Goal: Transaction & Acquisition: Purchase product/service

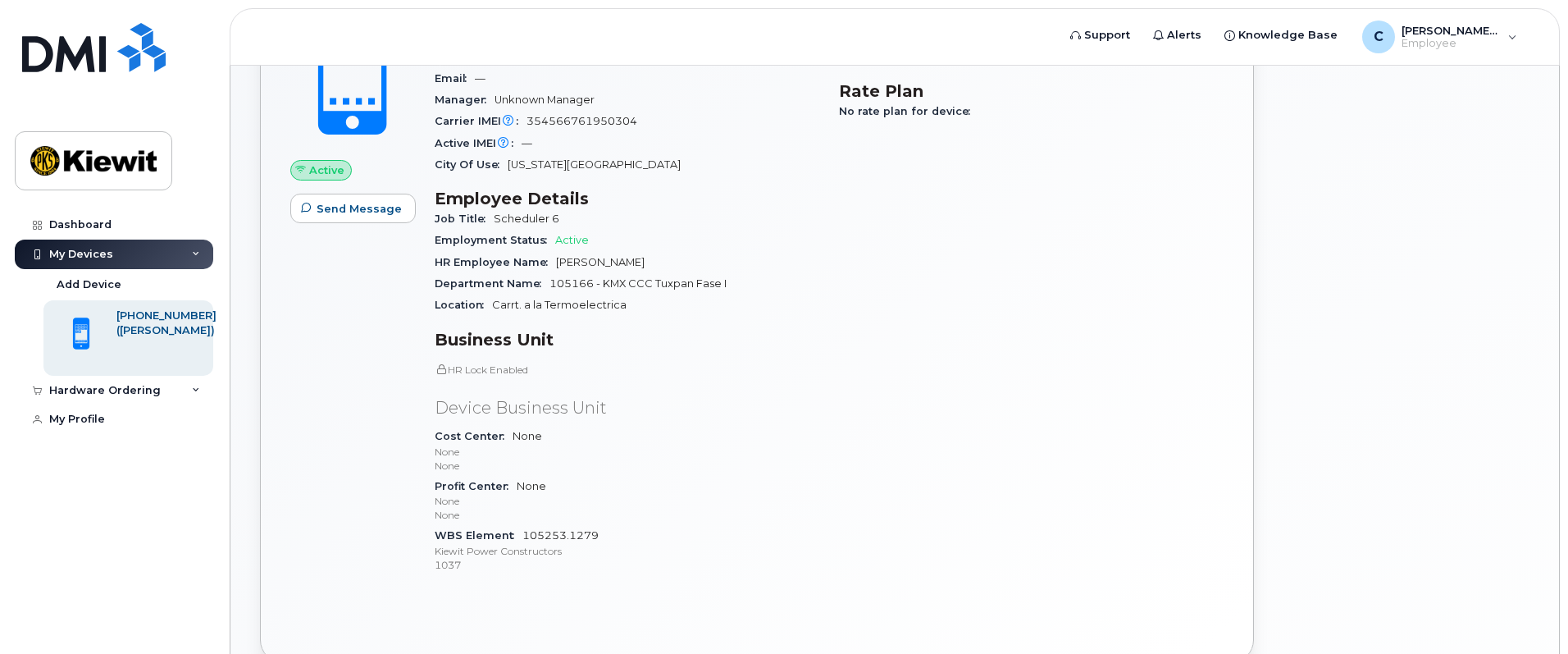
scroll to position [328, 0]
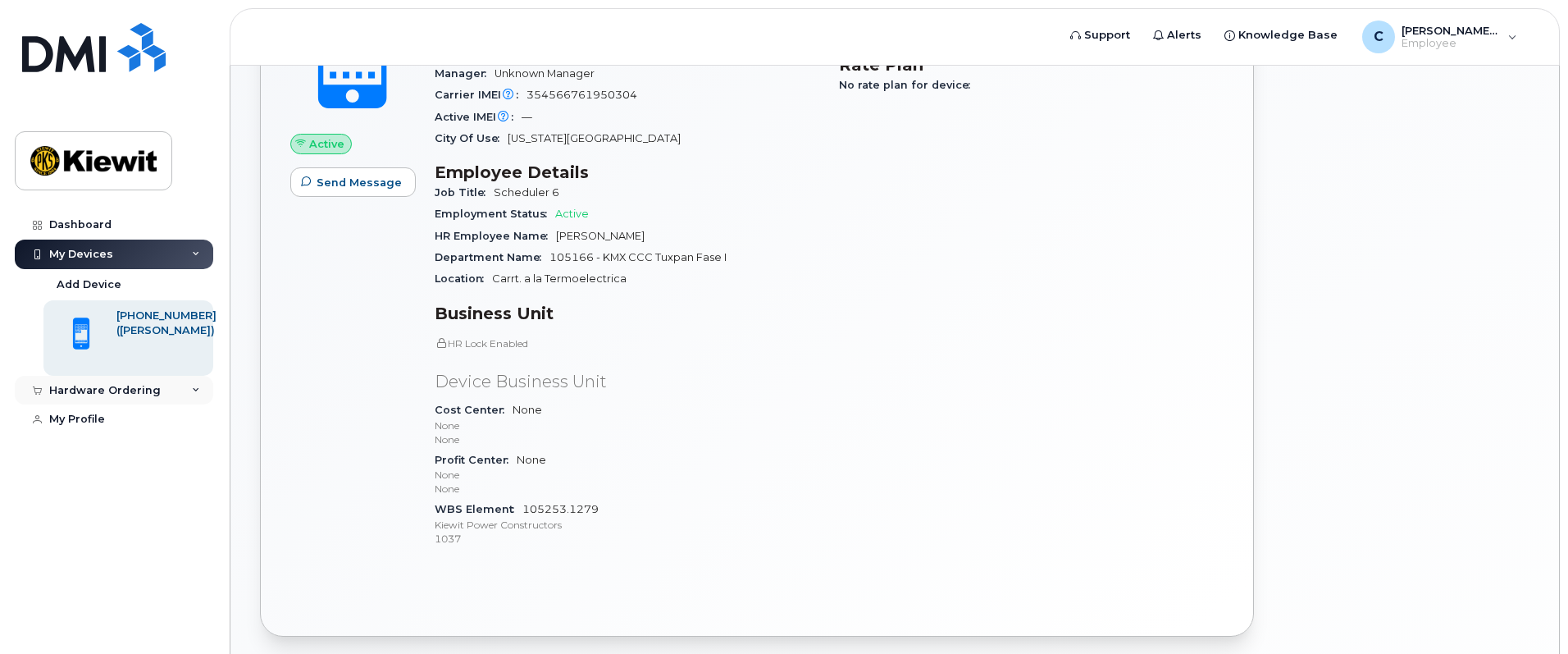
click at [195, 392] on icon at bounding box center [196, 390] width 8 height 8
click at [115, 447] on div "New Order" at bounding box center [87, 452] width 62 height 15
click at [113, 424] on link "My Orders" at bounding box center [128, 419] width 170 height 31
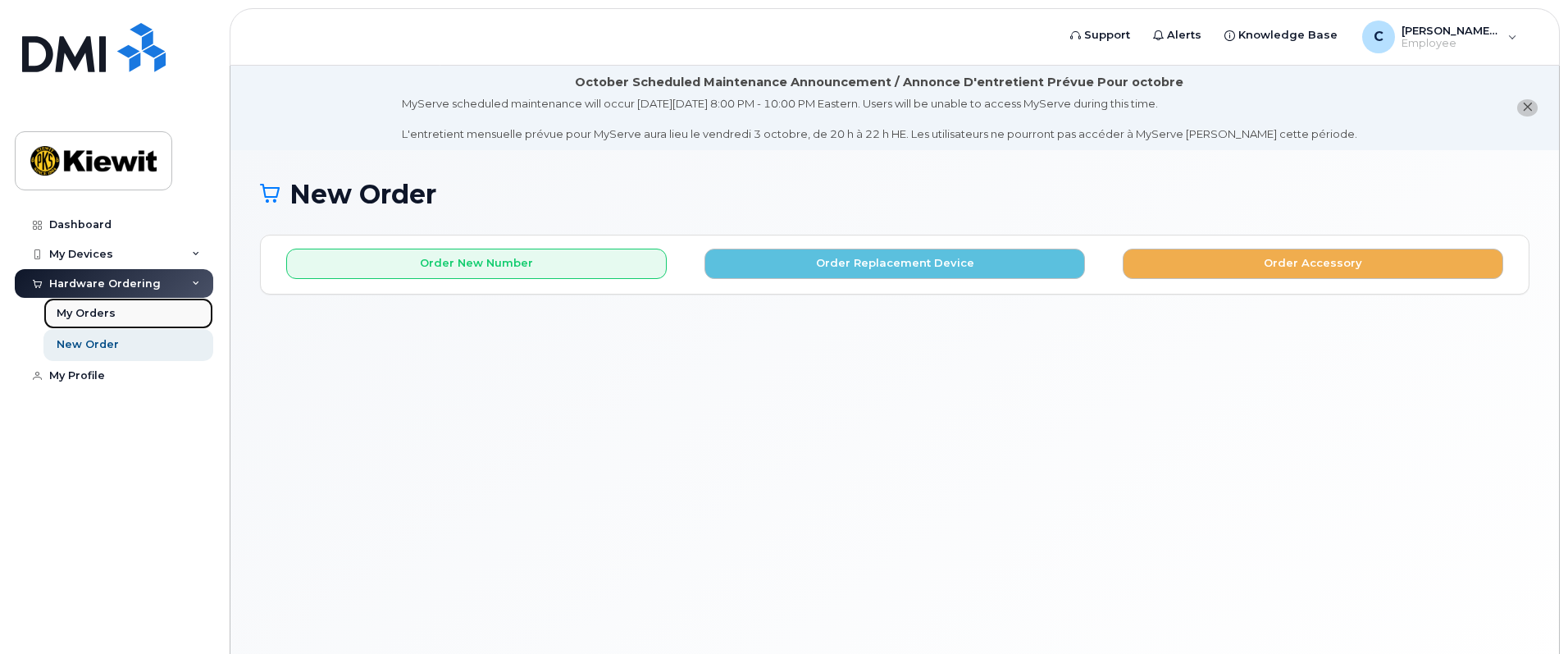
click at [91, 316] on div "My Orders" at bounding box center [86, 314] width 59 height 15
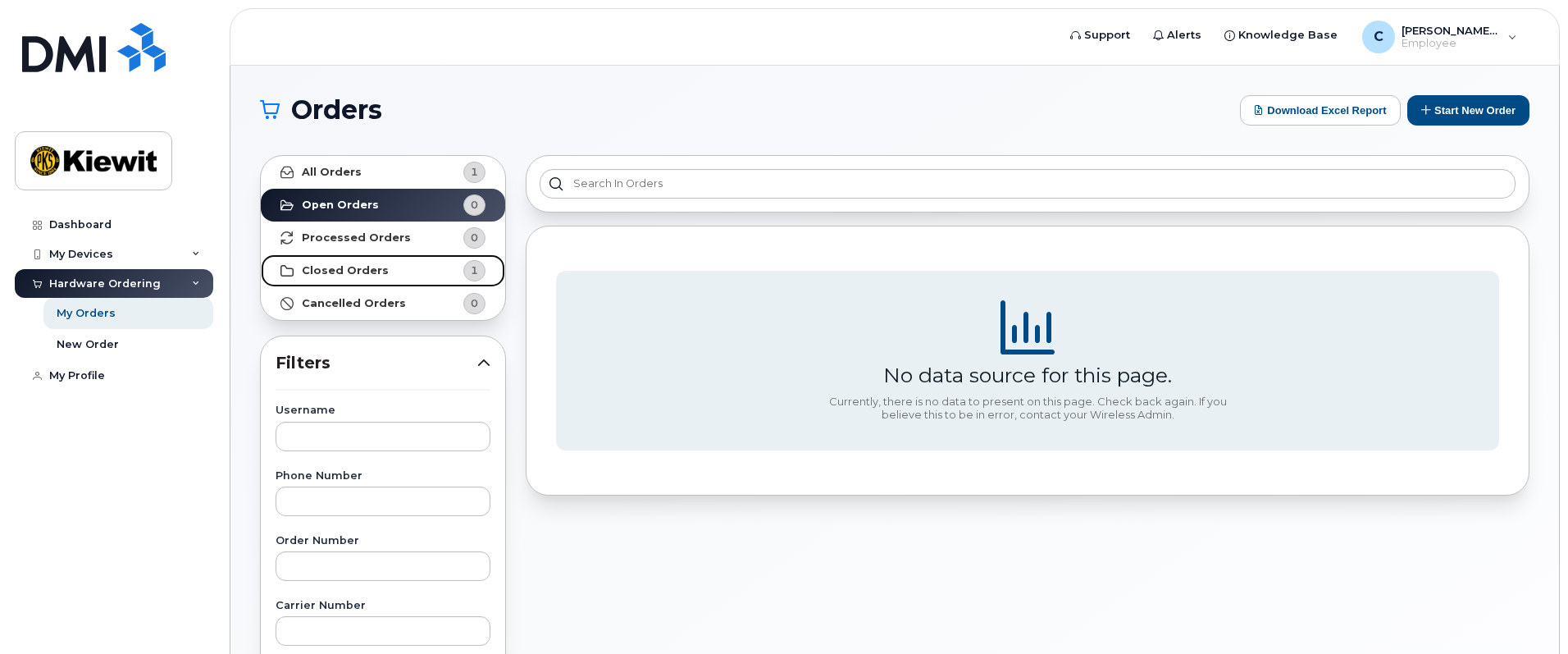
click at [406, 279] on link "Closed Orders 1" at bounding box center [383, 270] width 245 height 32
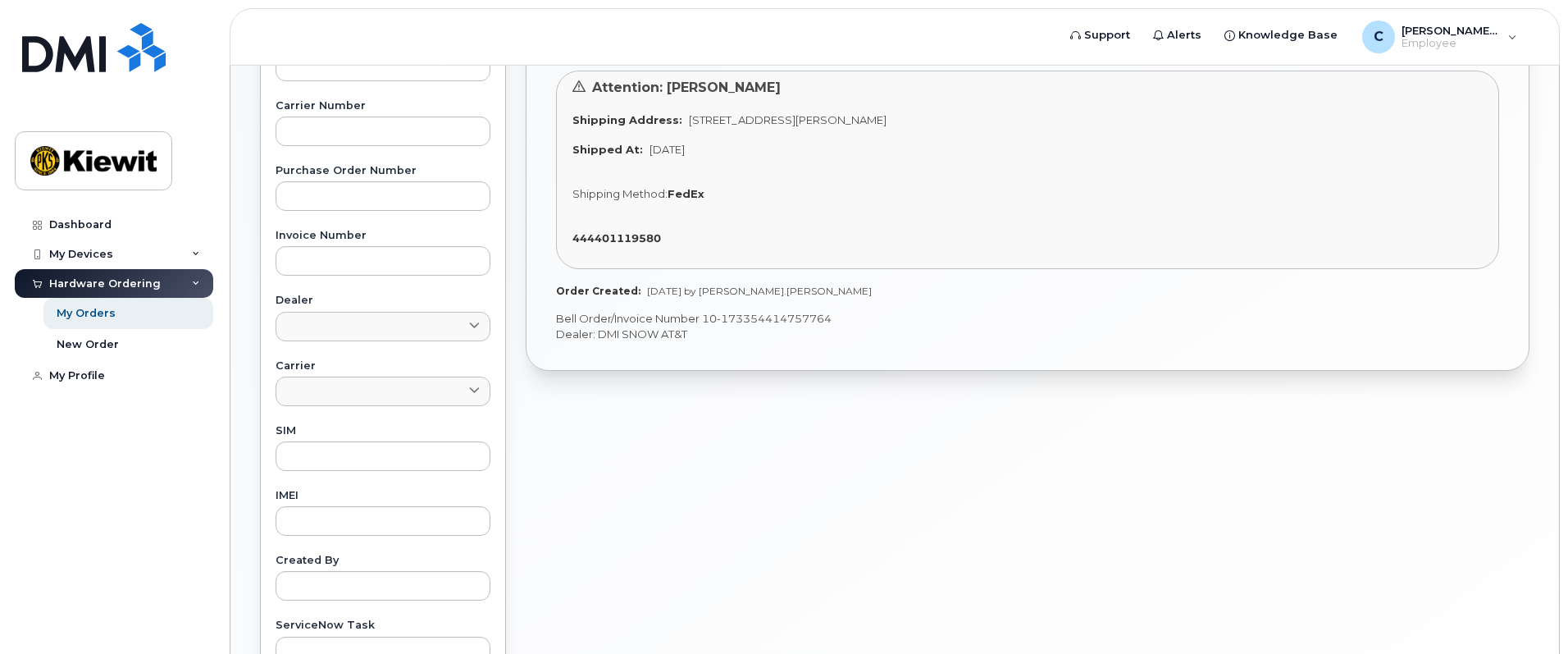
scroll to position [410, 0]
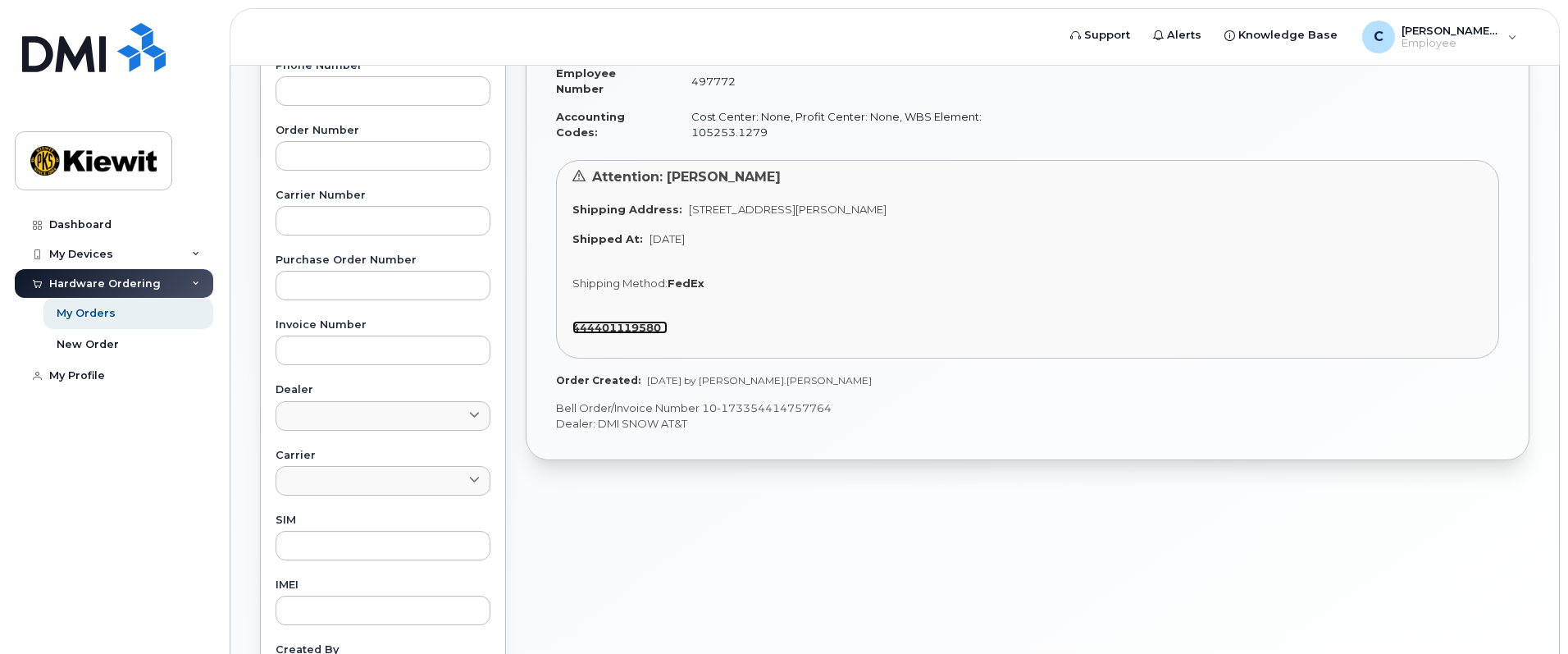
click at [627, 325] on strong "444401119580" at bounding box center [616, 327] width 88 height 13
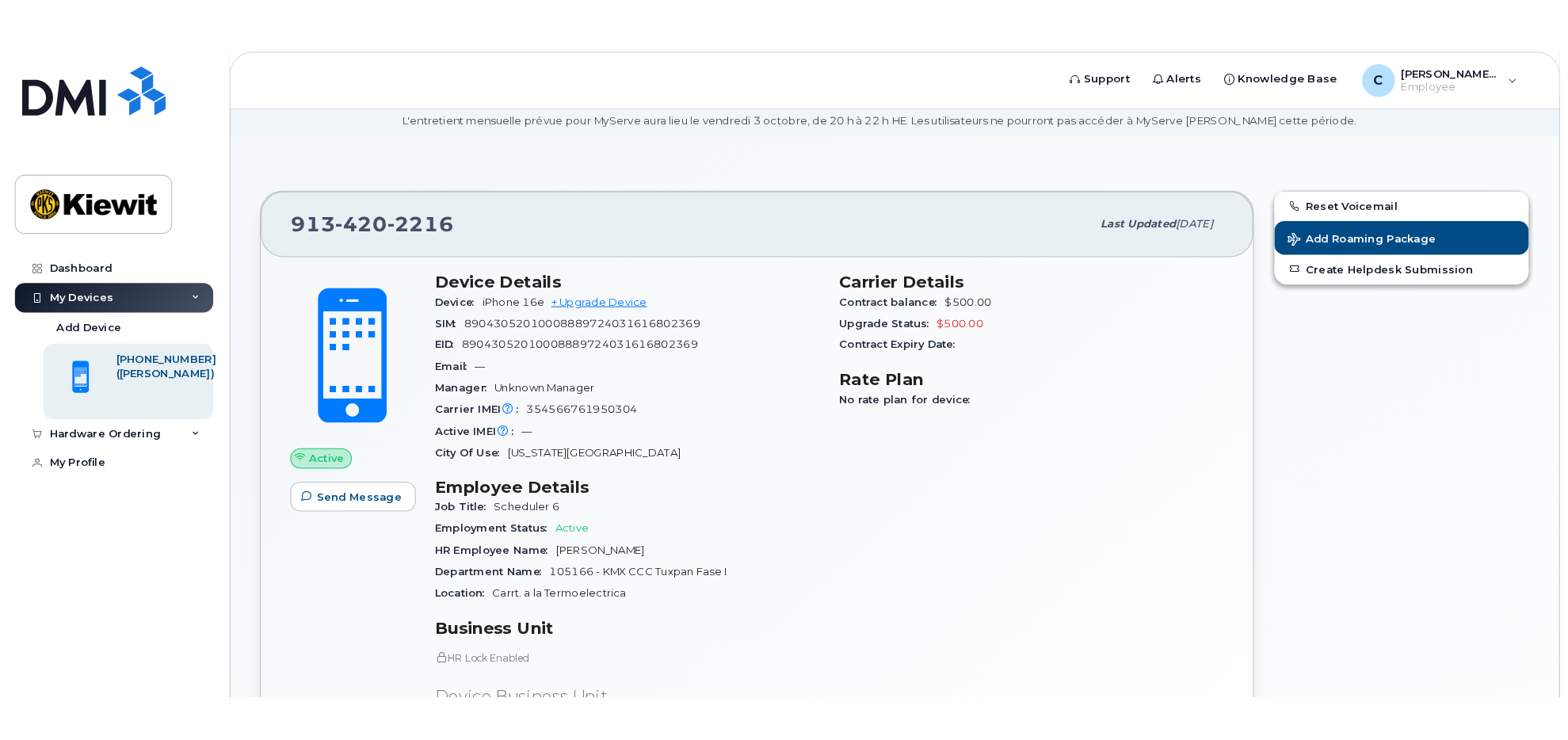
scroll to position [80, 0]
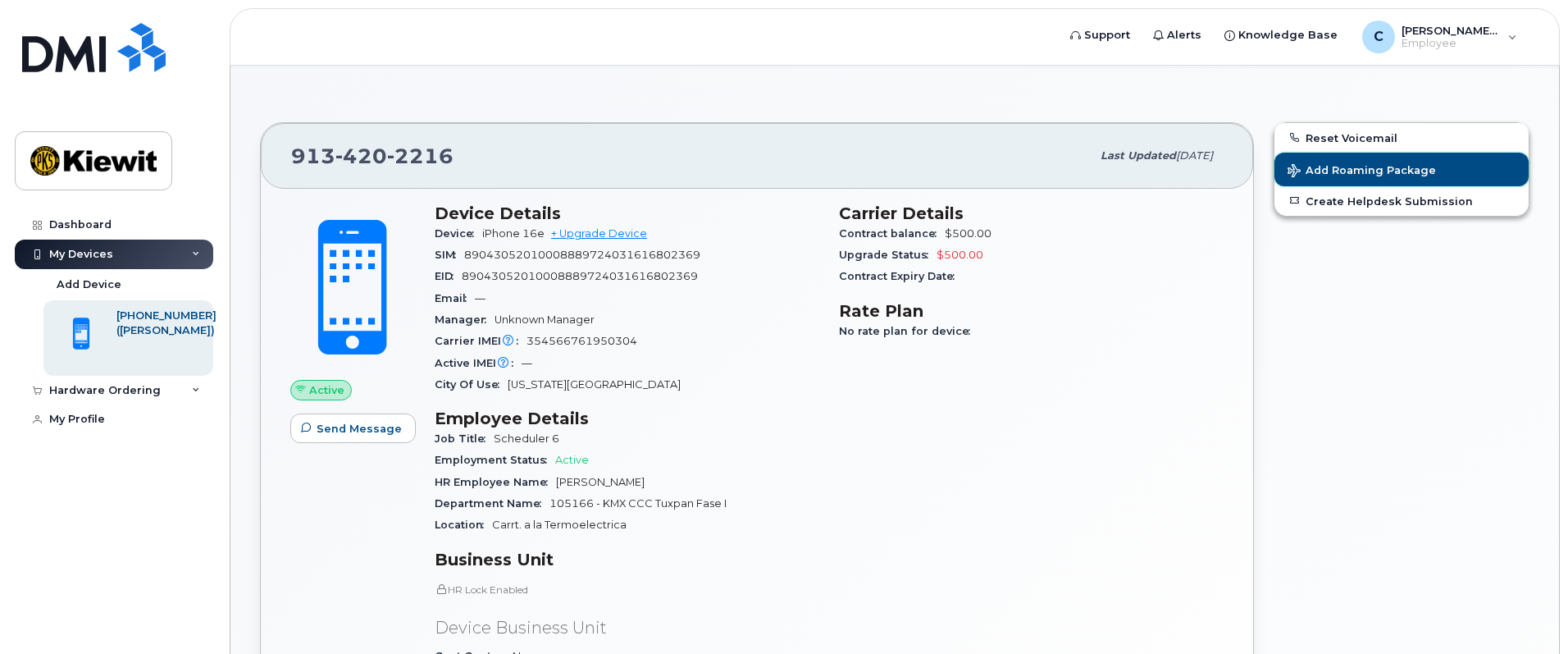
click at [1369, 173] on span "Add Roaming Package" at bounding box center [1362, 171] width 148 height 16
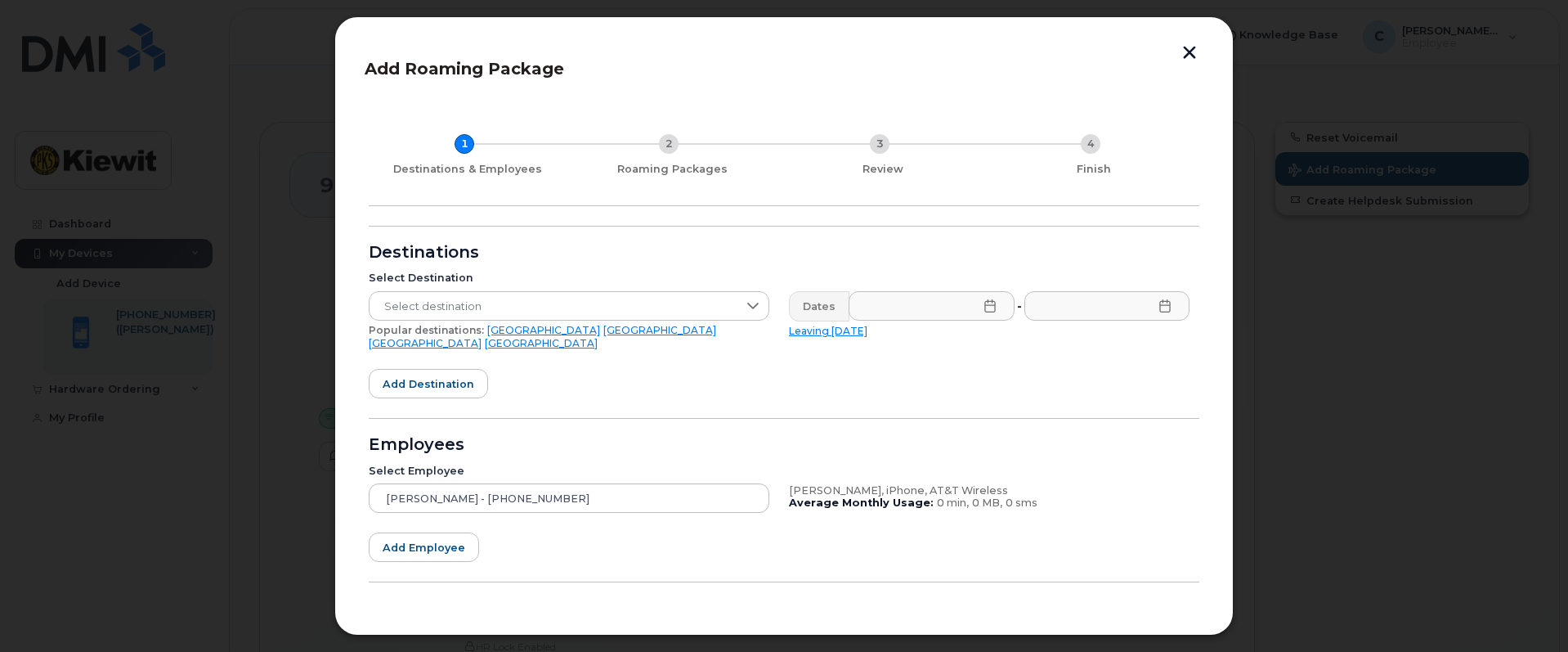
click at [604, 328] on link "Mexico" at bounding box center [660, 329] width 113 height 12
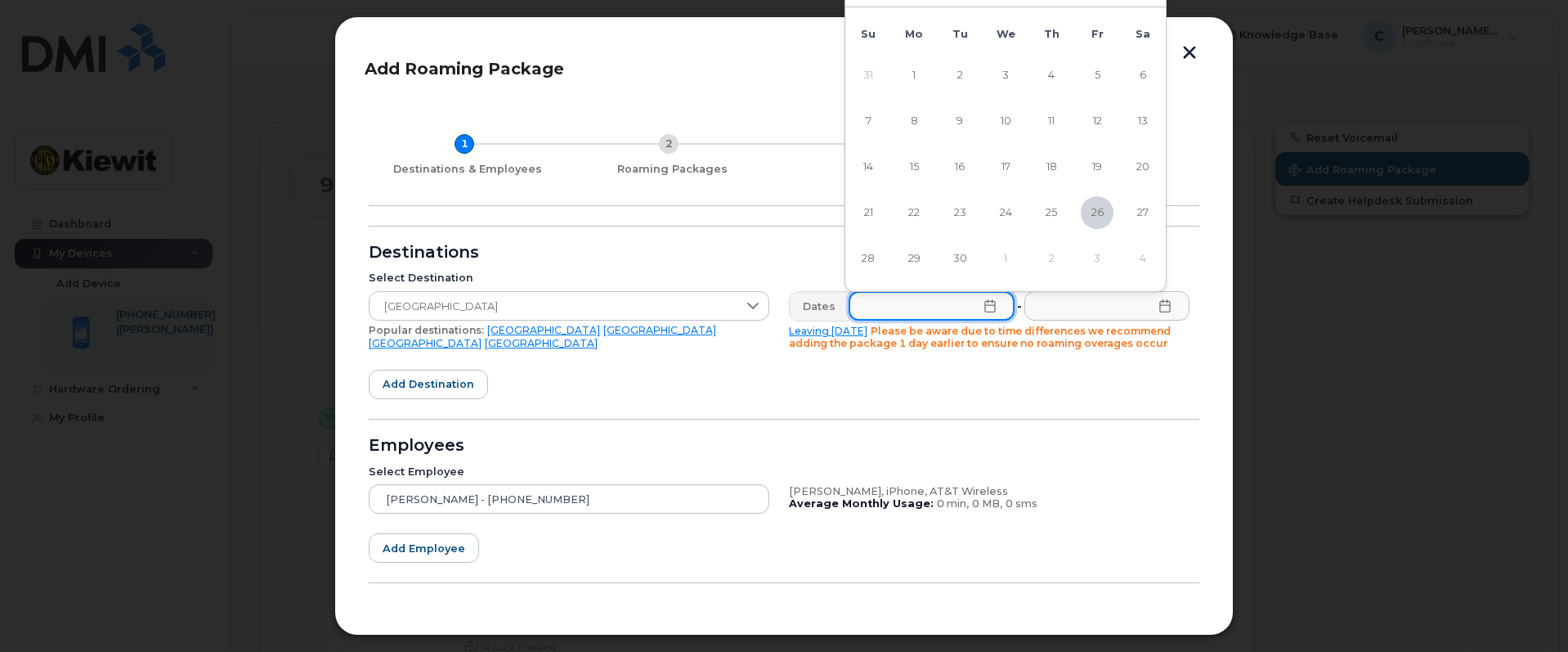
click at [925, 311] on input "text" at bounding box center [931, 305] width 166 height 29
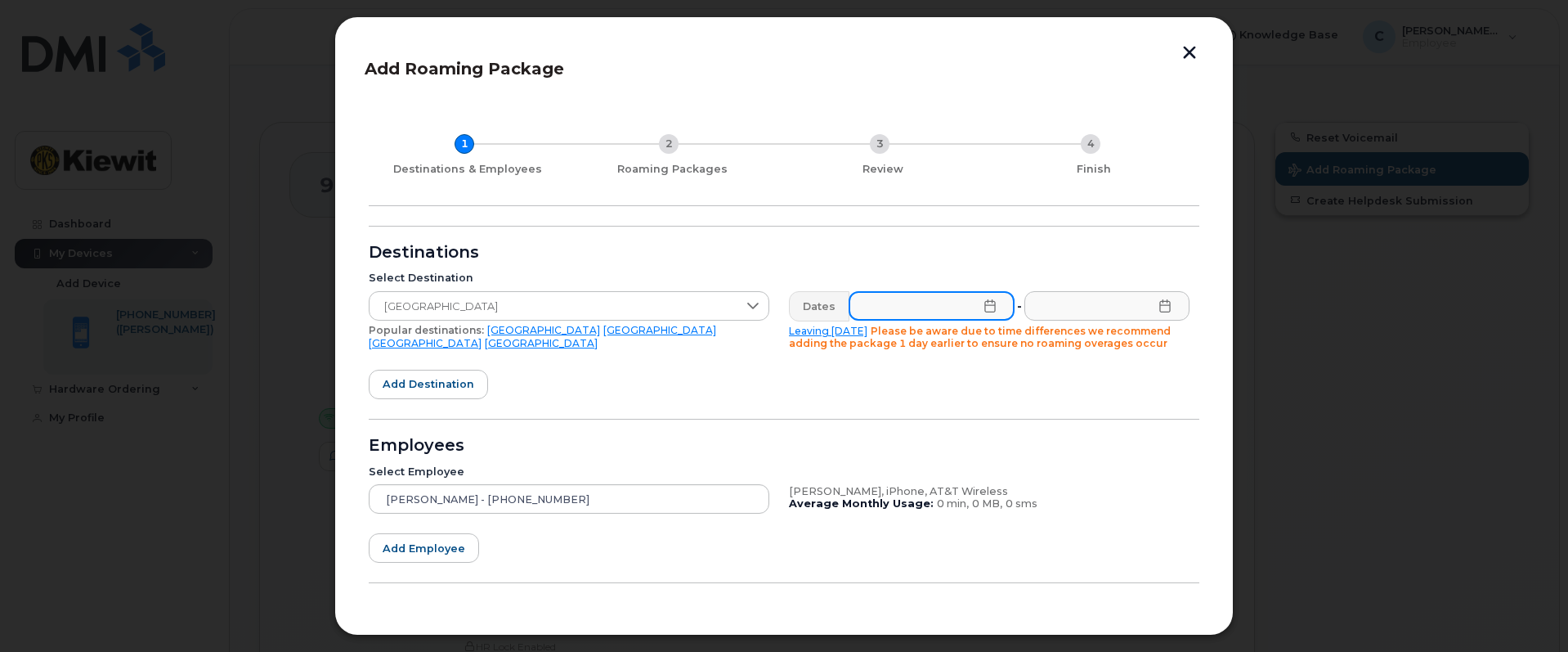
click at [972, 307] on input "text" at bounding box center [931, 305] width 166 height 29
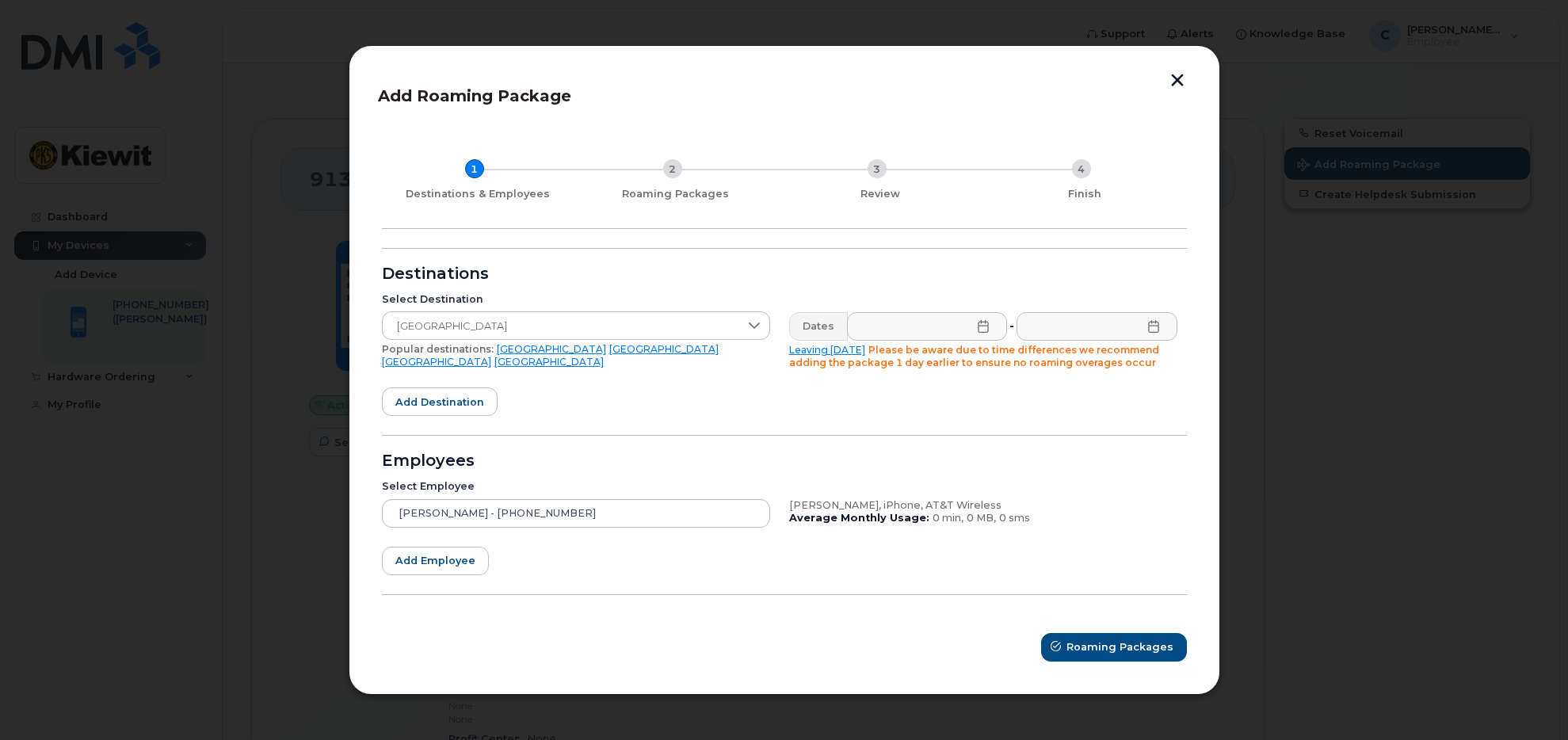
click at [971, 346] on span "Please be aware due to time differences we recommend adding the package 1 day e…" at bounding box center [974, 356] width 370 height 25
click at [973, 333] on input "text" at bounding box center [927, 325] width 161 height 28
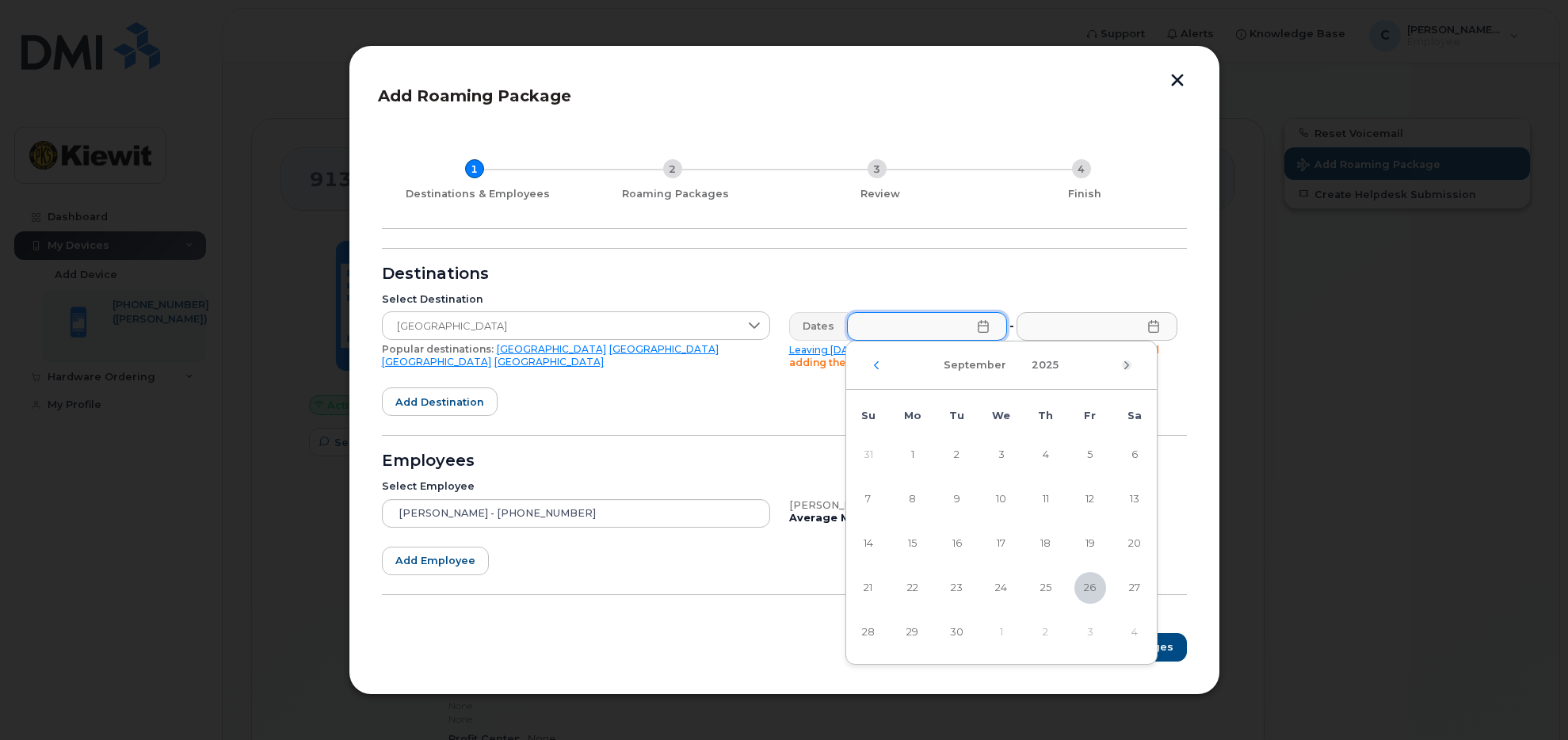
click at [1127, 363] on icon "Next Month" at bounding box center [1127, 366] width 5 height 8
click at [1039, 629] on span "30" at bounding box center [1046, 632] width 31 height 31
type input "10/30/2025"
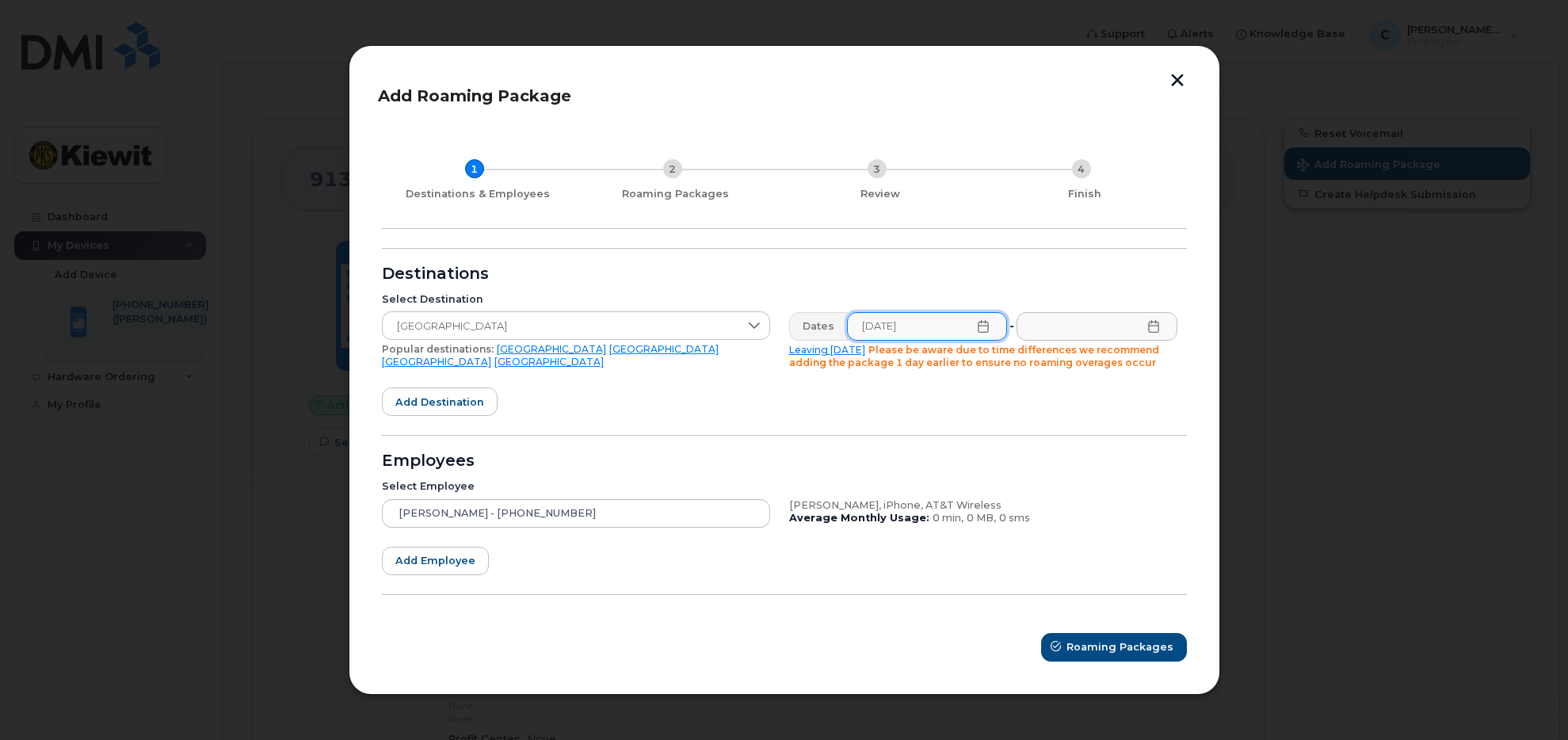
click at [1154, 327] on icon at bounding box center [1153, 326] width 13 height 13
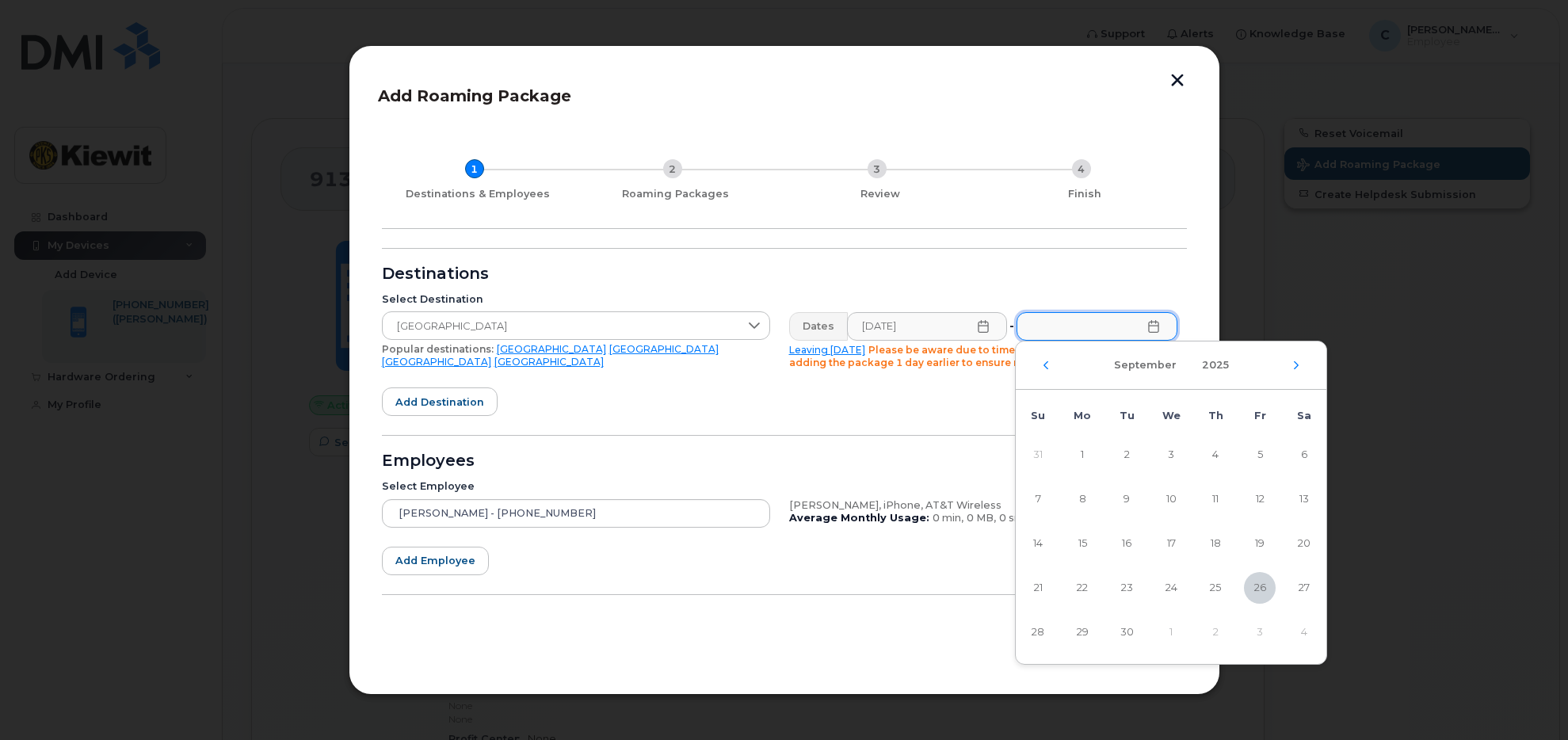
click at [1308, 362] on div "September 2025" at bounding box center [1171, 366] width 310 height 48
click at [1300, 363] on div "September 2025" at bounding box center [1171, 366] width 310 height 48
click at [1300, 363] on icon "Next Month" at bounding box center [1296, 366] width 10 height 13
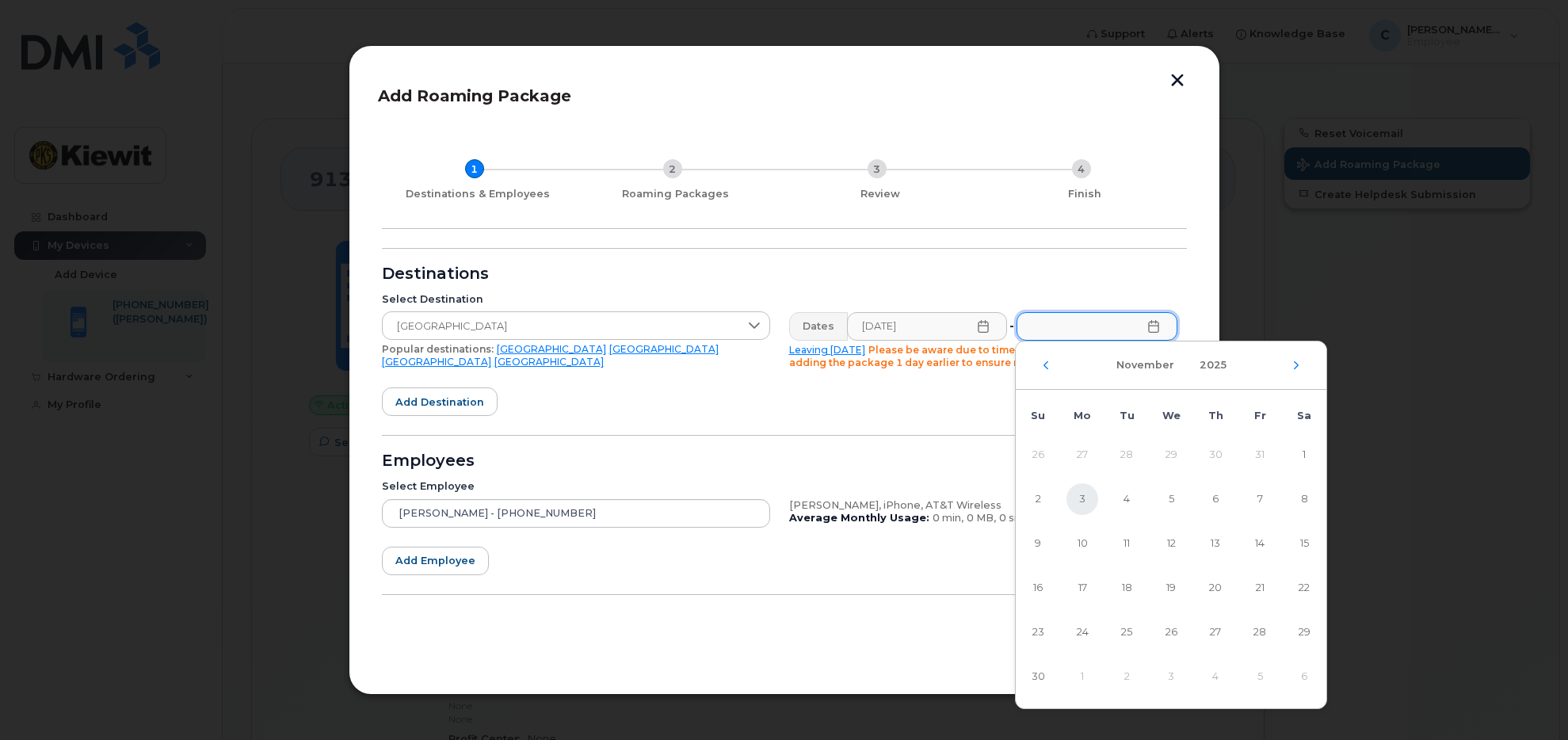
click at [1082, 503] on span "3" at bounding box center [1082, 498] width 31 height 31
type input "11/03/2025"
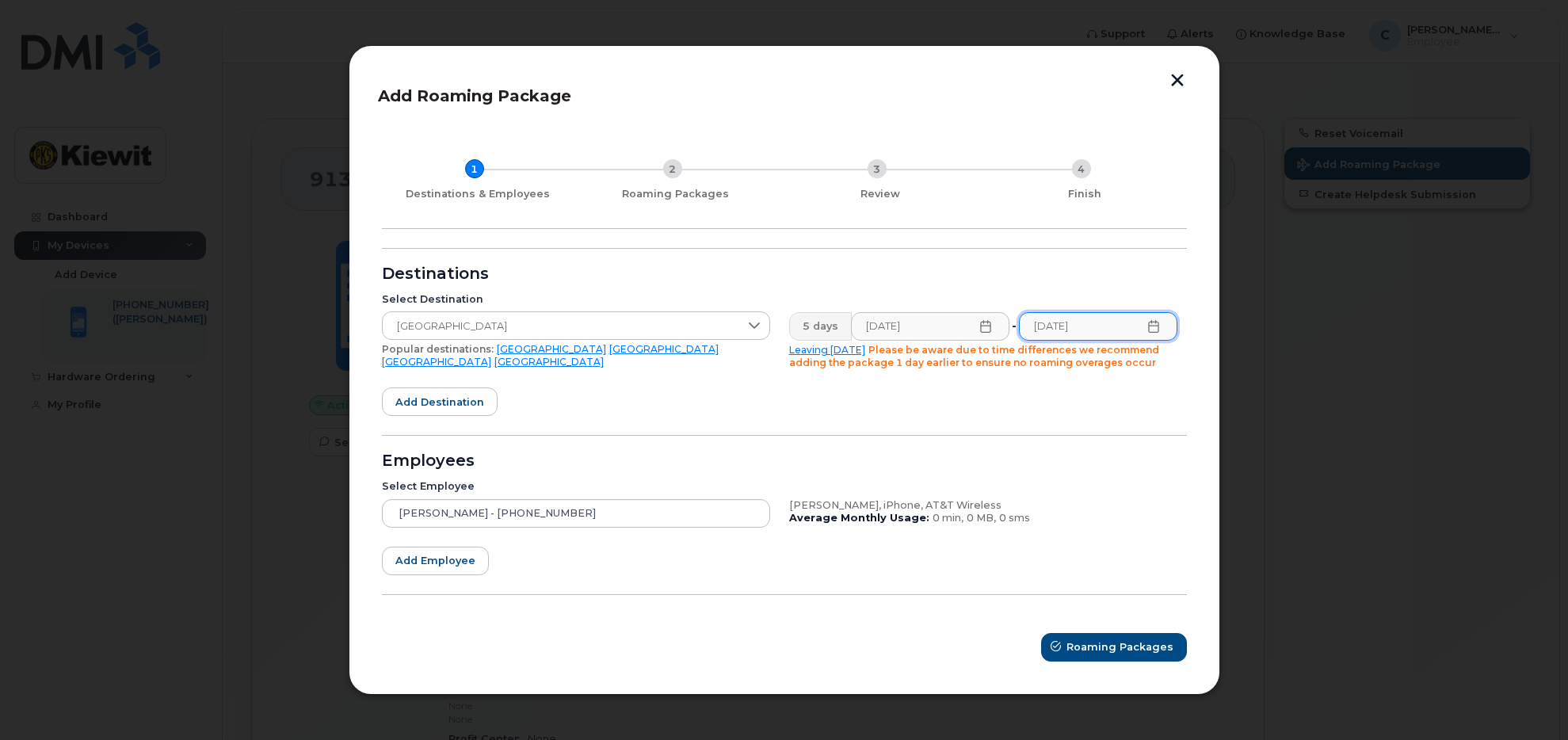
click at [926, 419] on form "Destinations Select Destination Mexico Popular destinations: USA Mexico United …" at bounding box center [784, 455] width 805 height 413
click at [694, 437] on form "Destinations Select Destination Mexico Popular destinations: USA Mexico United …" at bounding box center [784, 455] width 805 height 413
click at [1091, 631] on span "Roaming Packages" at bounding box center [1120, 647] width 107 height 15
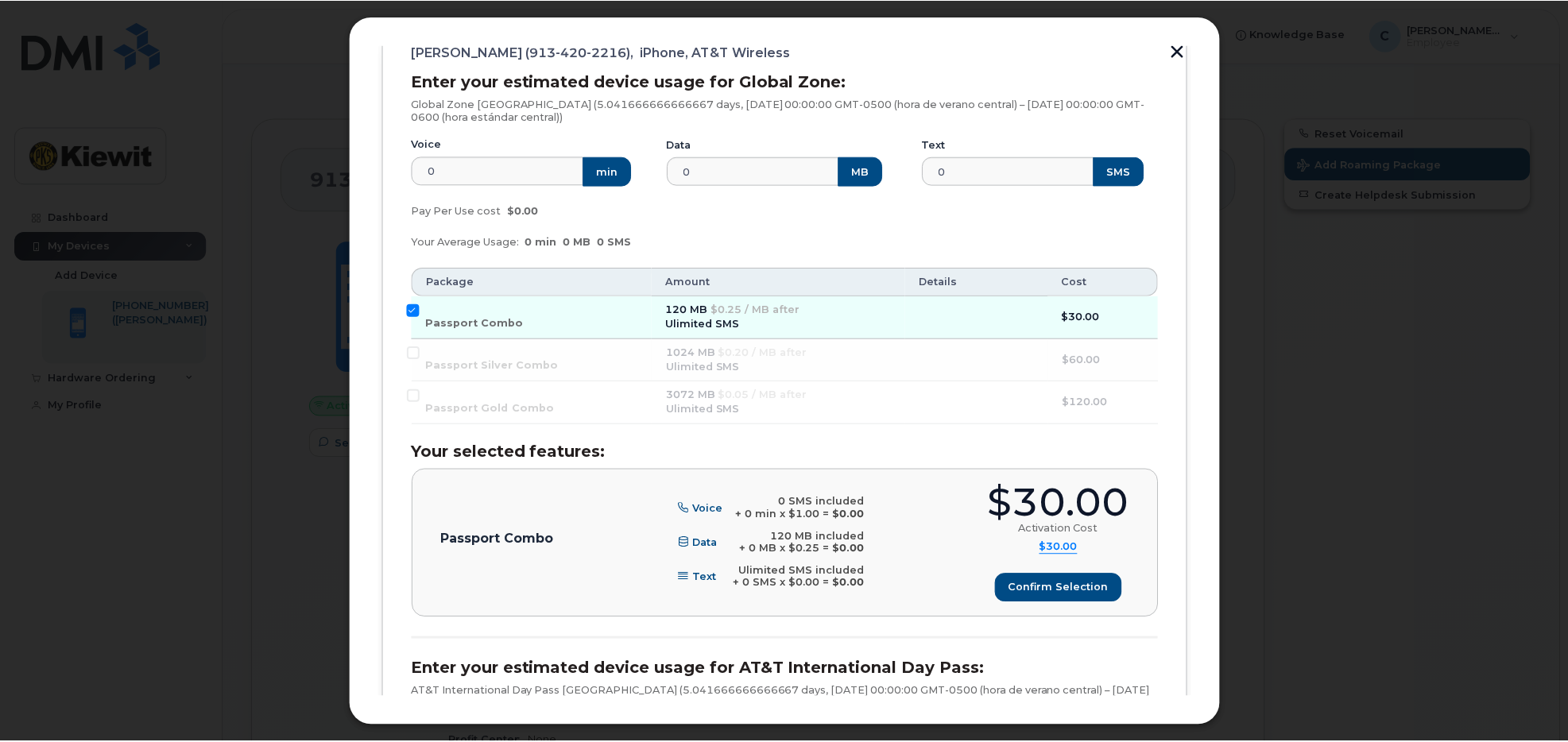
scroll to position [217, 0]
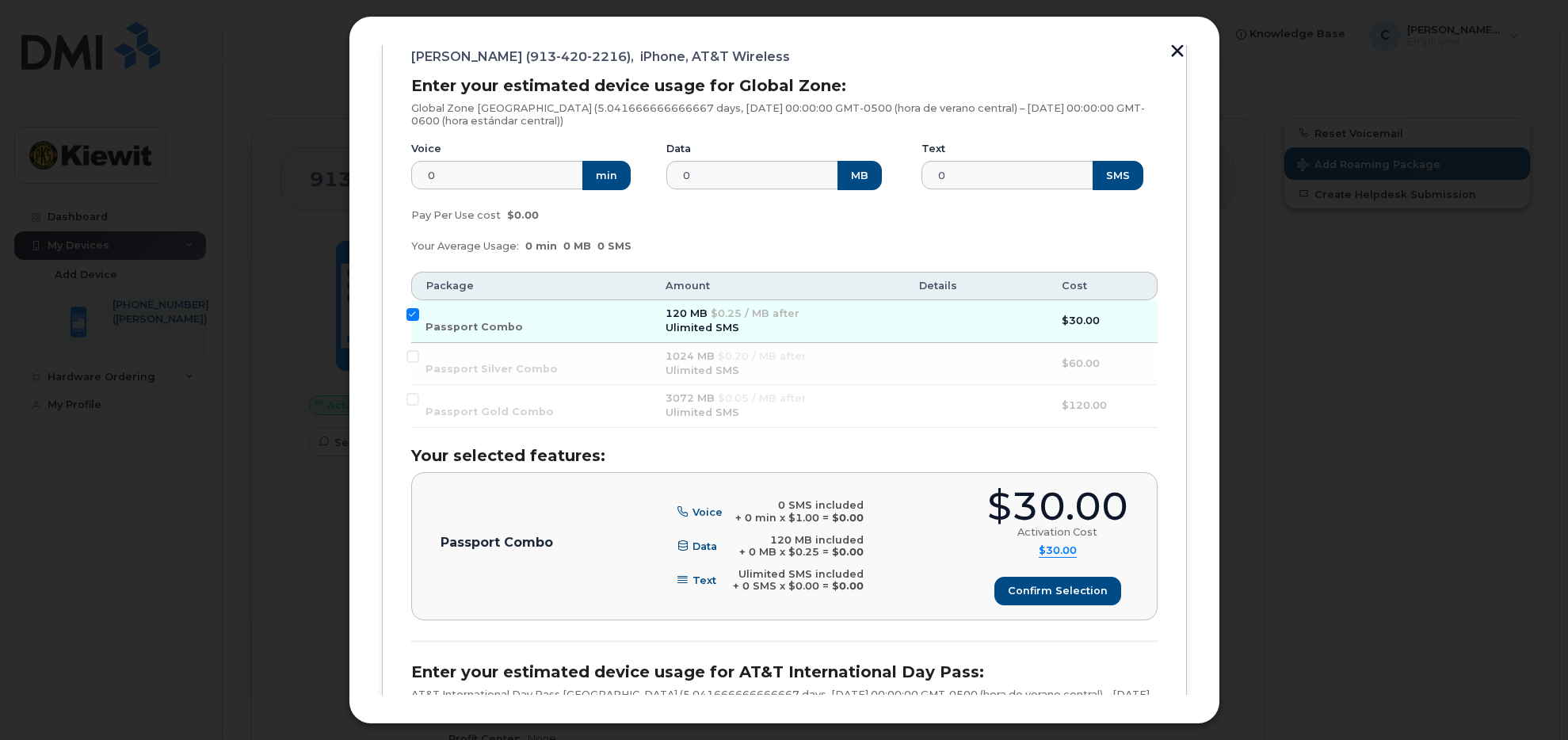
click at [1185, 57] on button "button" at bounding box center [1177, 52] width 24 height 17
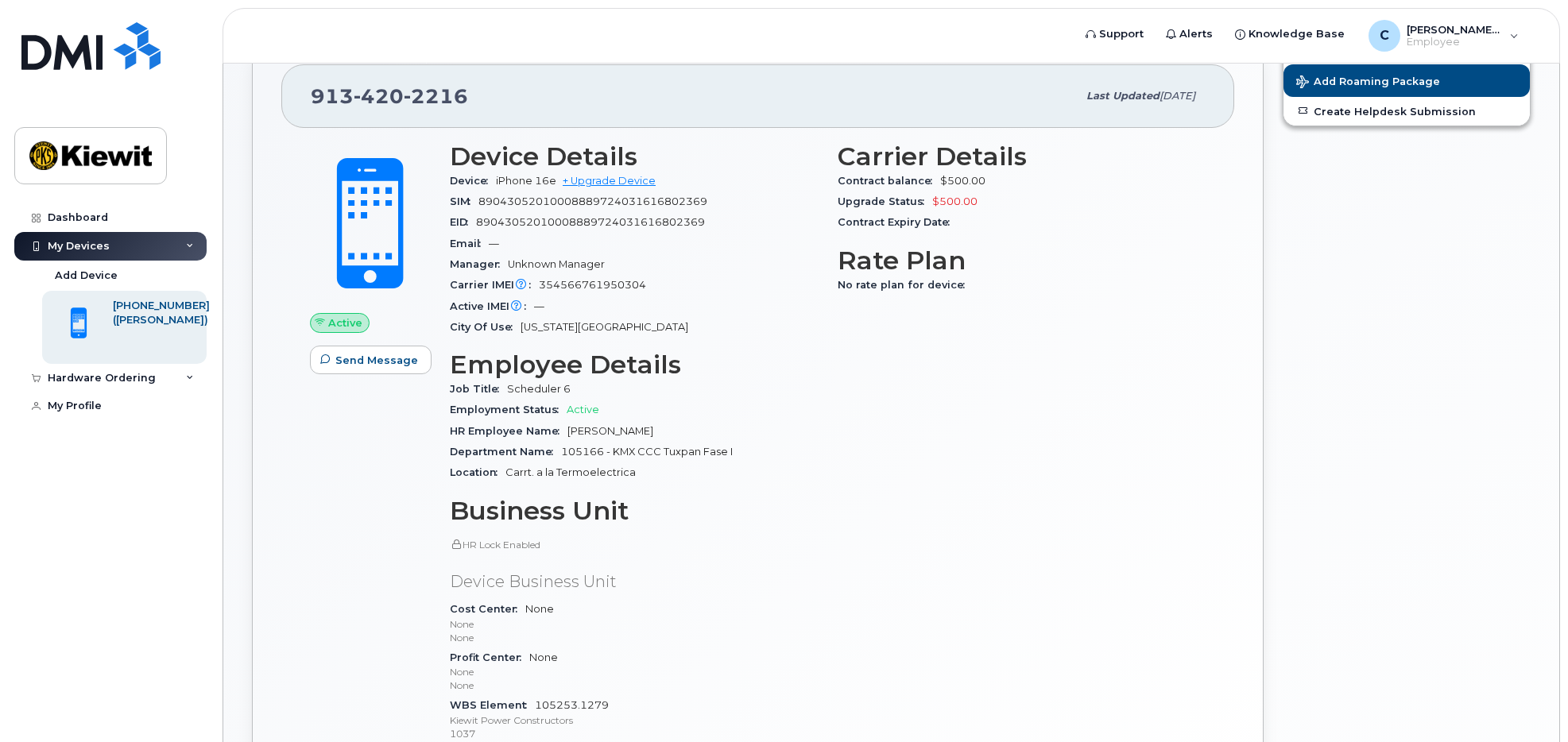
scroll to position [0, 0]
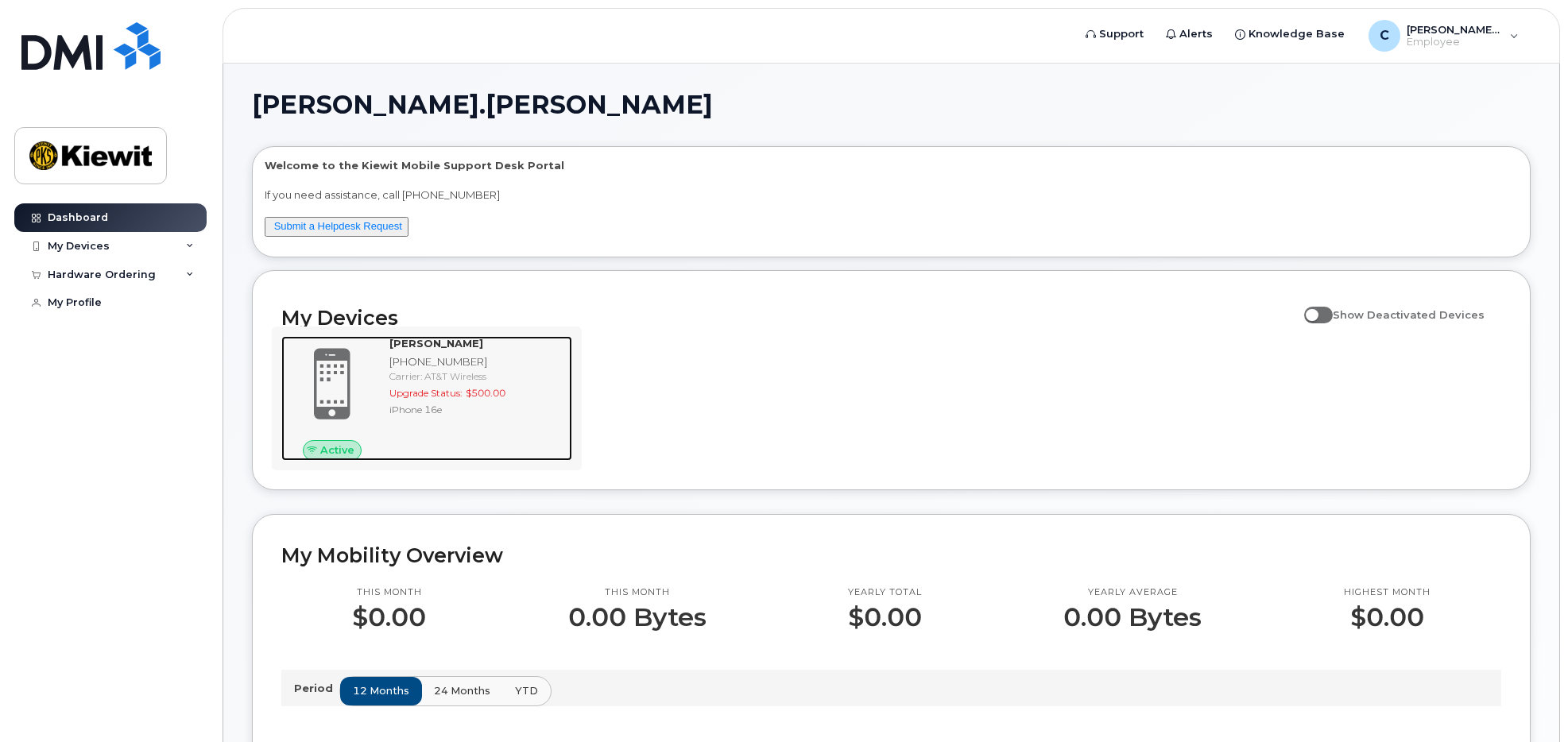
click at [395, 421] on div "Carlos Alberto Pazos 913-420-2216 Carrier: AT&T Wireless Upgrade Status: $500.0…" at bounding box center [477, 398] width 189 height 124
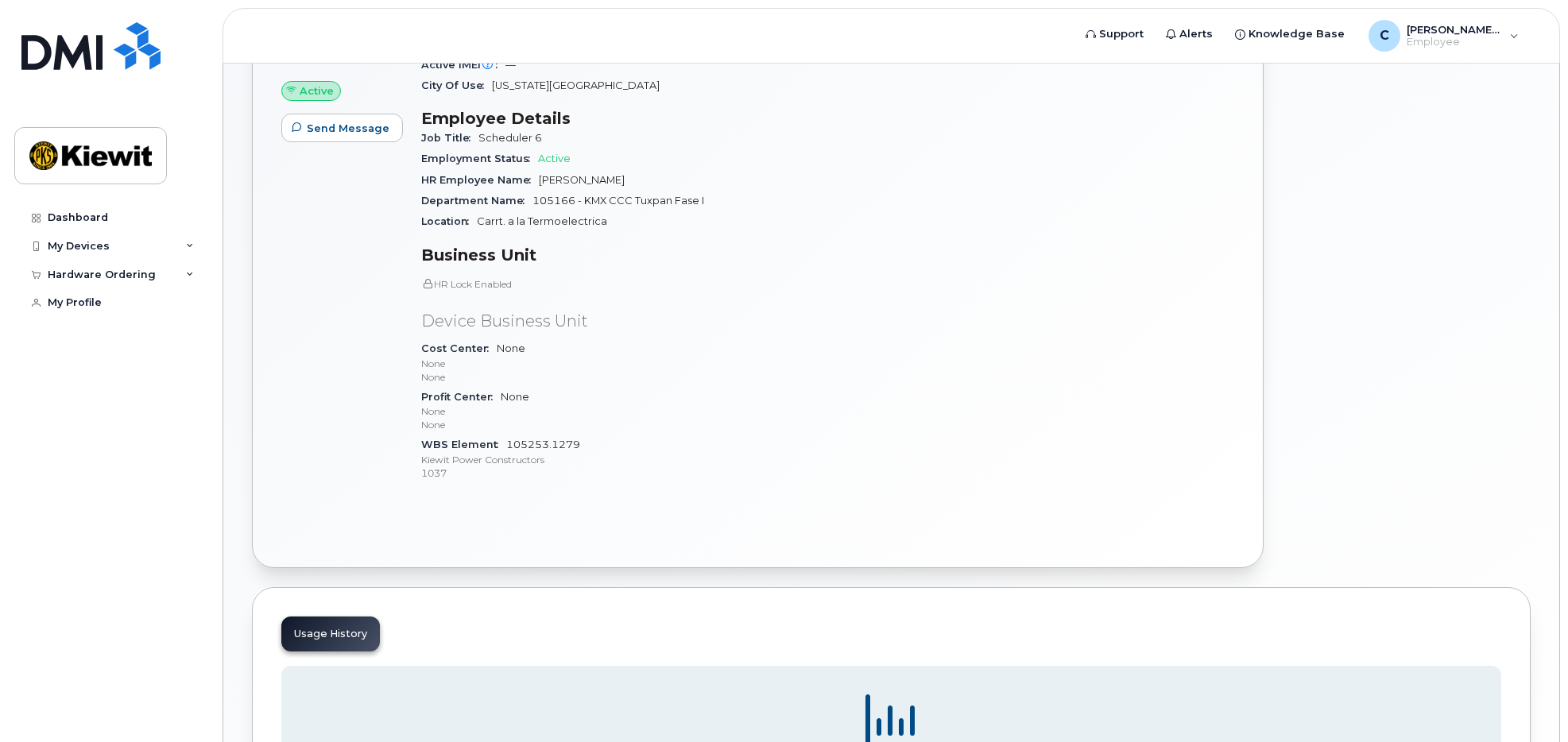
scroll to position [111, 0]
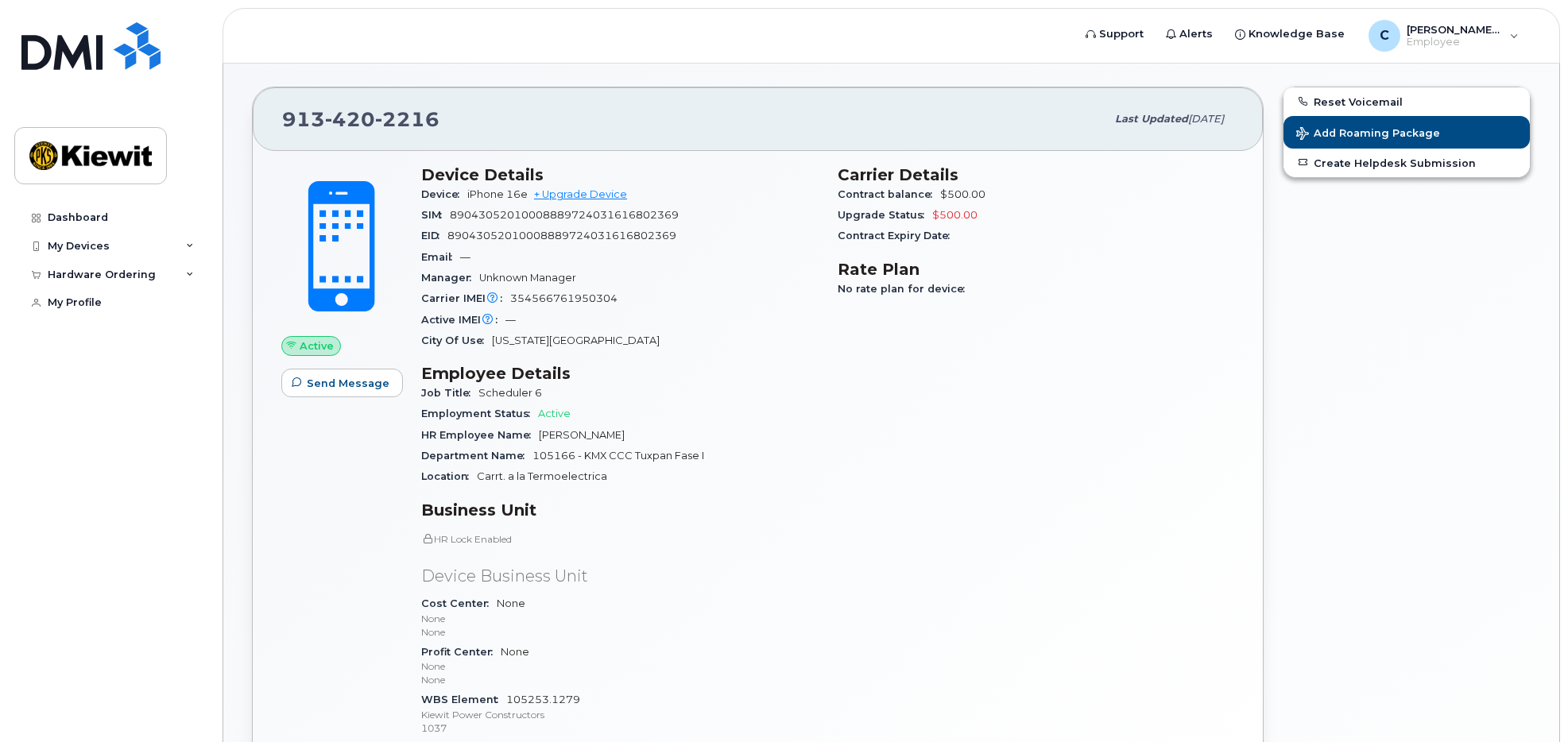
click at [518, 240] on span "89043052010008889724031616802369" at bounding box center [562, 235] width 229 height 12
copy span "89043052010008889724031616802369"
click at [532, 297] on span "354566761950304" at bounding box center [564, 298] width 107 height 12
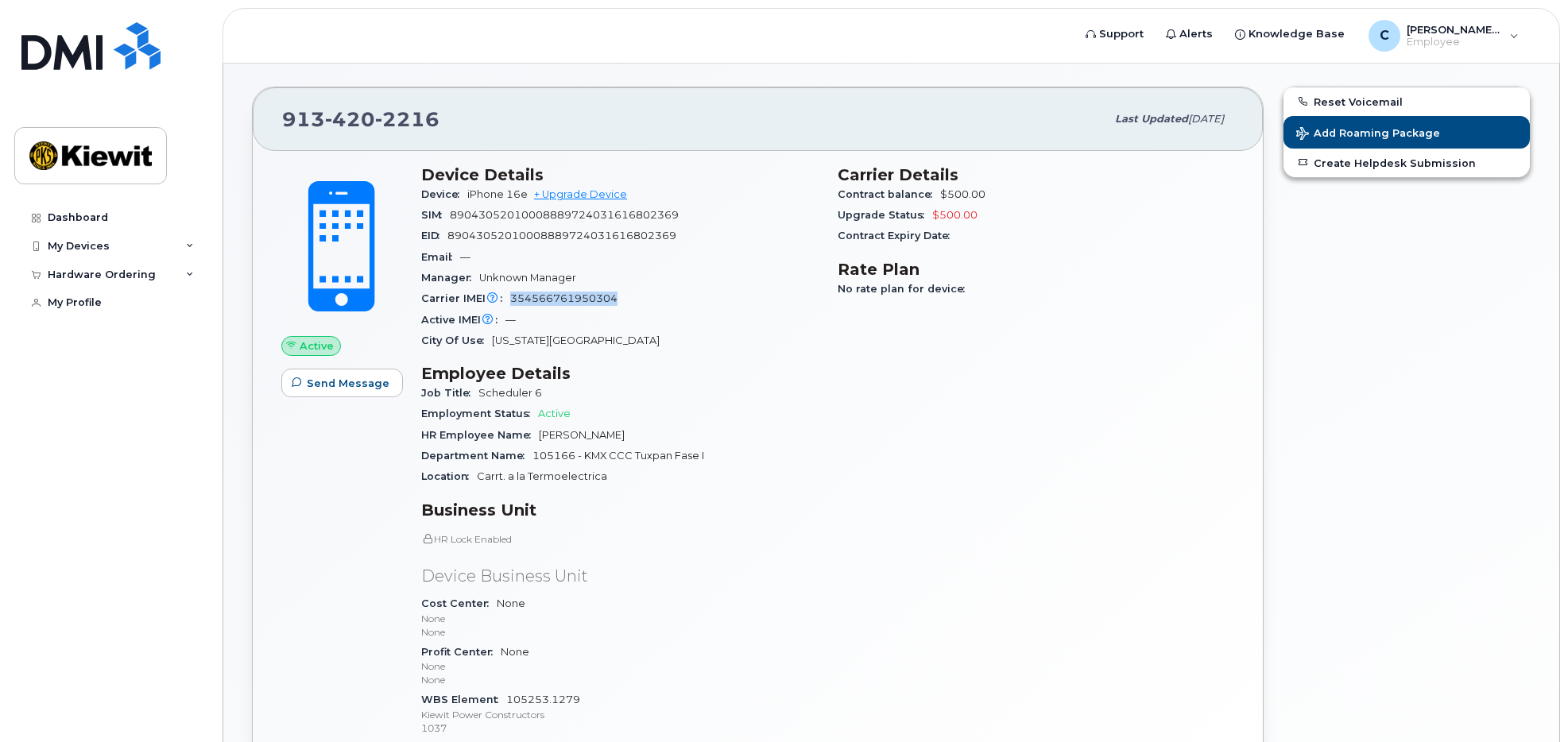
drag, startPoint x: 532, startPoint y: 297, endPoint x: 539, endPoint y: 305, distance: 10.6
click at [539, 305] on div "Carrier IMEI Carrier IMEI is reported during the last billing cycle or change o…" at bounding box center [619, 299] width 397 height 21
click at [538, 292] on div "Carrier IMEI Carrier IMEI is reported during the last billing cycle or change o…" at bounding box center [619, 299] width 397 height 21
copy span "354566761950304"
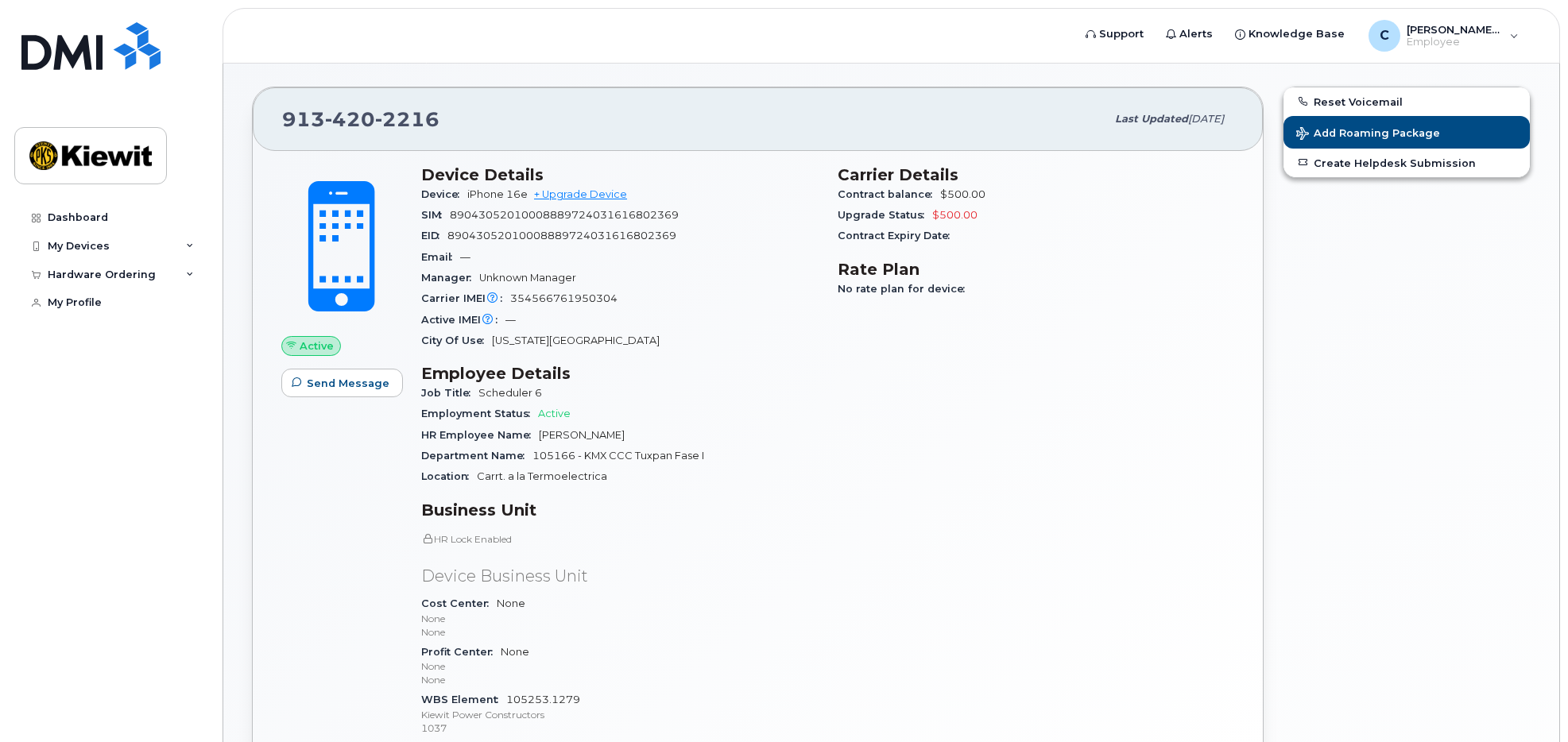
click at [726, 402] on div "Job Title Scheduler 6" at bounding box center [619, 393] width 397 height 21
click at [525, 234] on span "89043052010008889724031616802369" at bounding box center [562, 235] width 229 height 12
drag, startPoint x: 525, startPoint y: 234, endPoint x: 537, endPoint y: 242, distance: 14.4
click at [537, 242] on div "EID 89043052010008889724031616802369" at bounding box center [619, 236] width 397 height 21
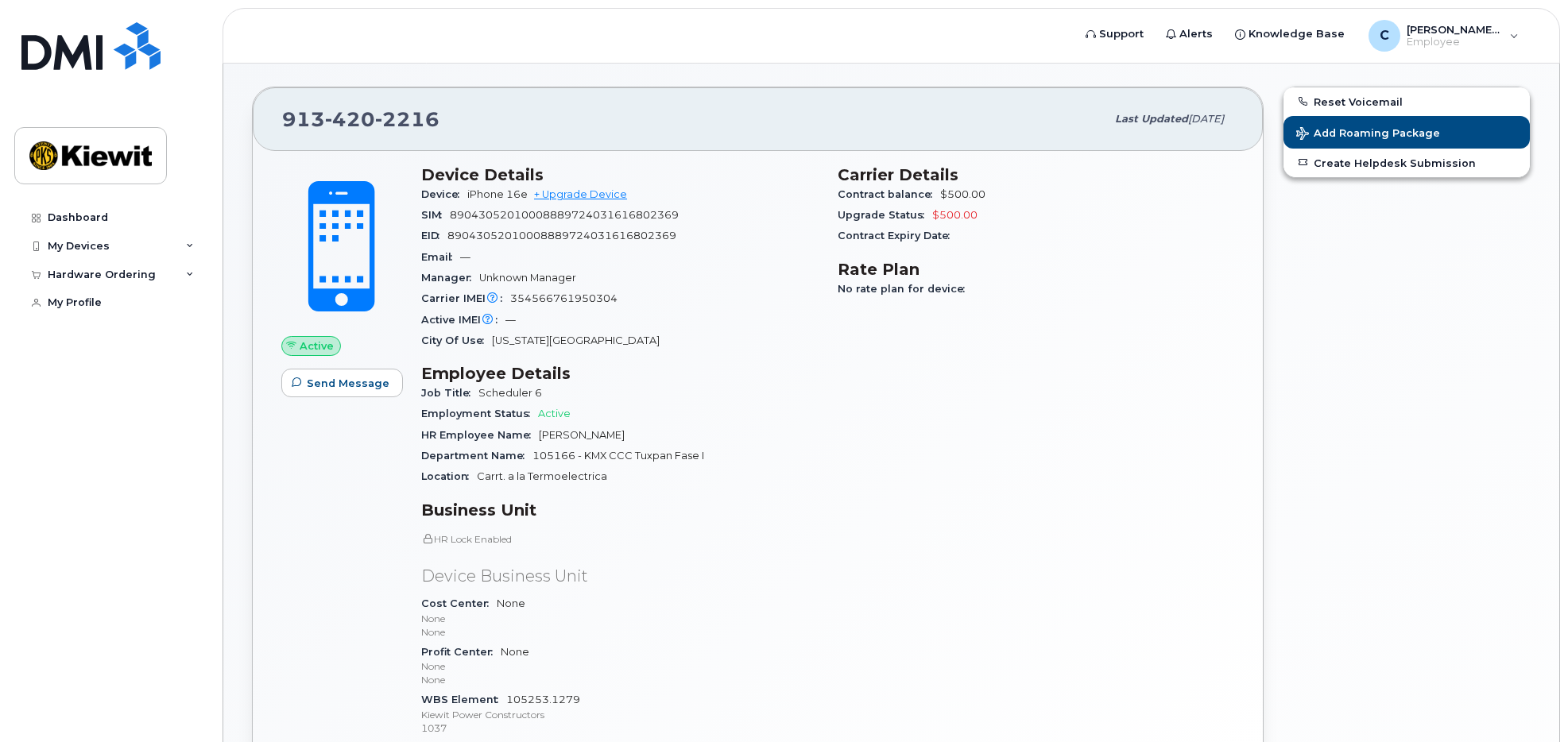
click at [537, 231] on span "89043052010008889724031616802369" at bounding box center [562, 235] width 229 height 12
copy span "89043052010008889724031616802369"
click at [552, 220] on span "89043052010008889724031616802369" at bounding box center [564, 214] width 229 height 12
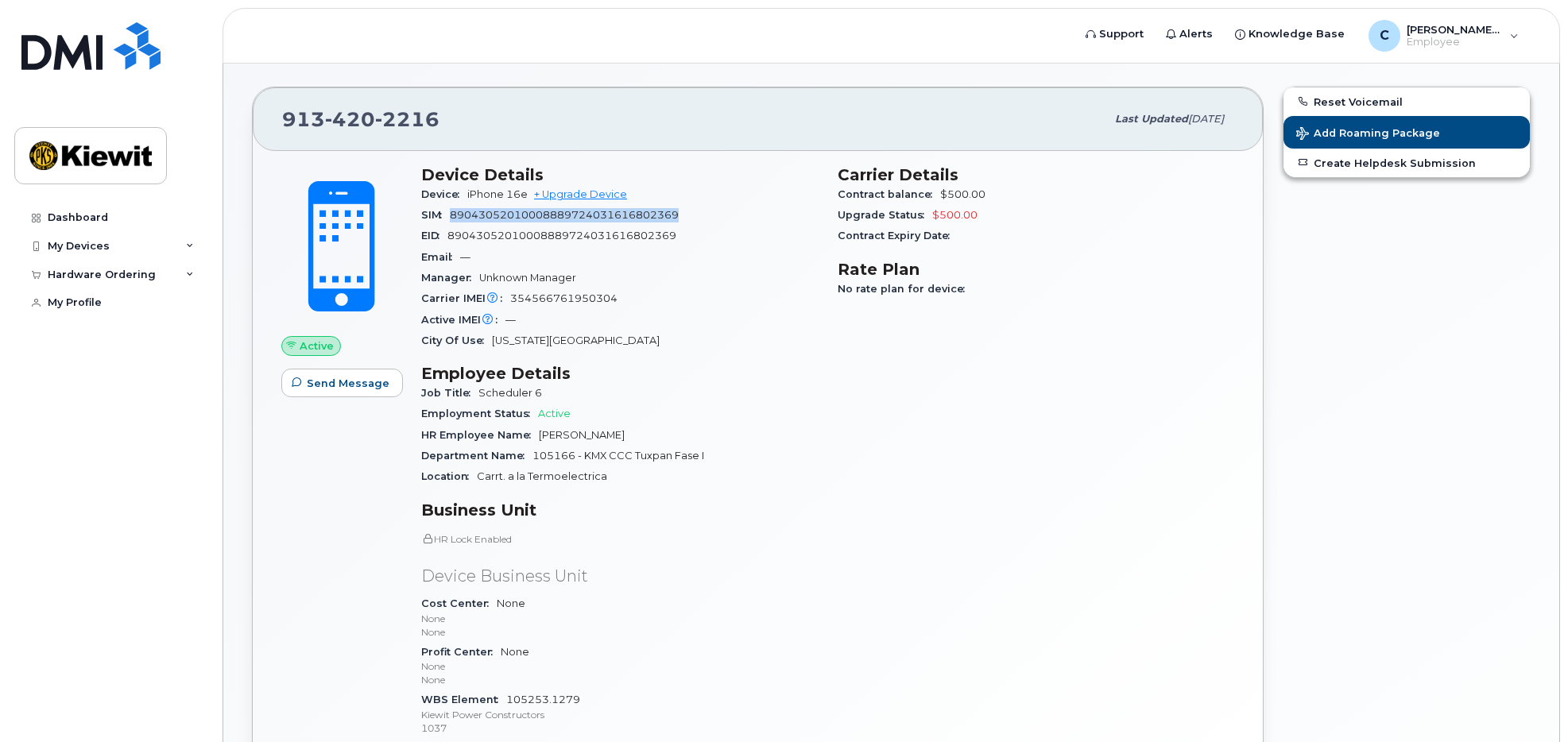
copy span "89043052010008889724031616802369"
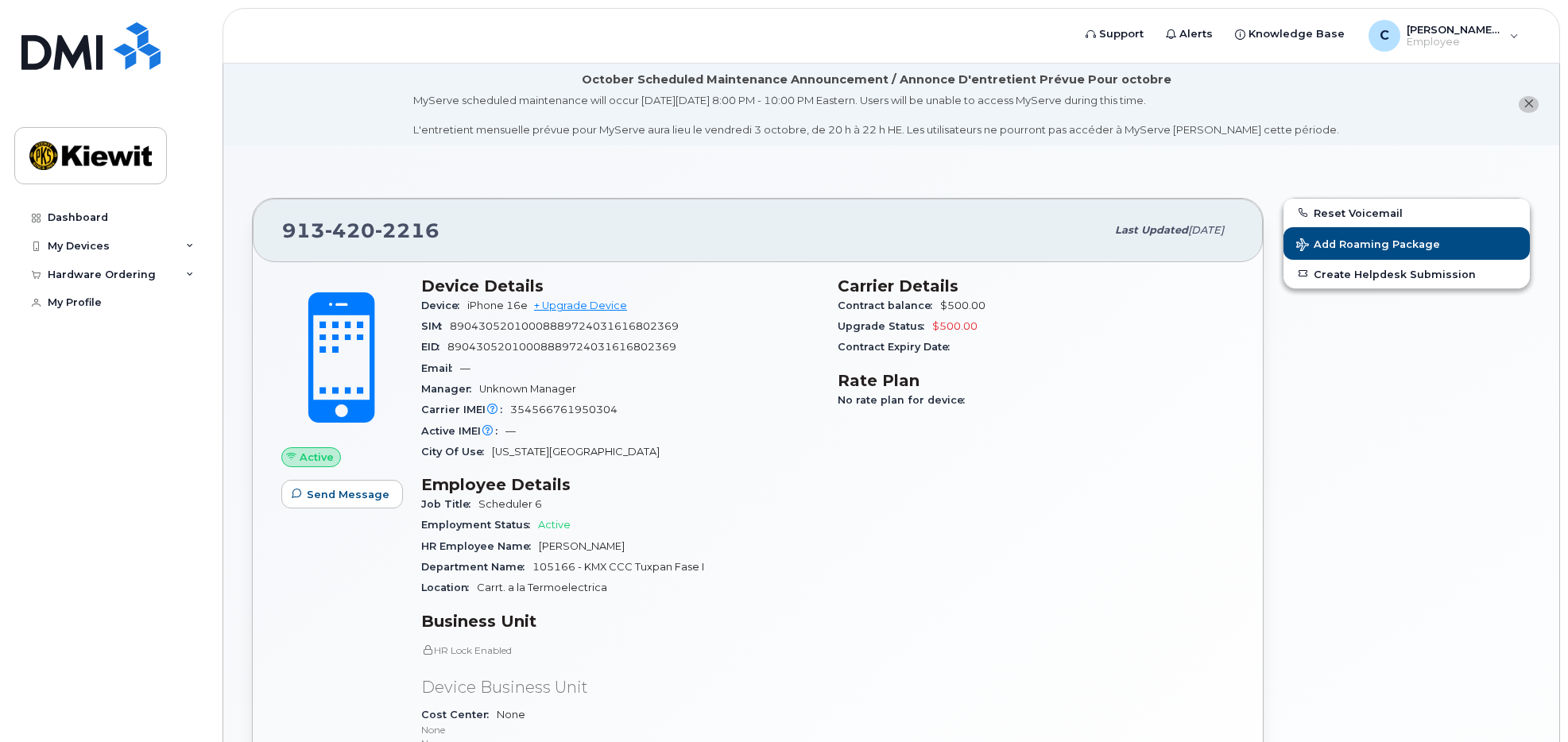
click at [79, 321] on div "Dashboard My Devices Add Device 913-420-2216 (Carlos Alberto Pazos) Hardware Or…" at bounding box center [112, 460] width 196 height 515
click at [84, 313] on link "My Profile" at bounding box center [110, 302] width 193 height 28
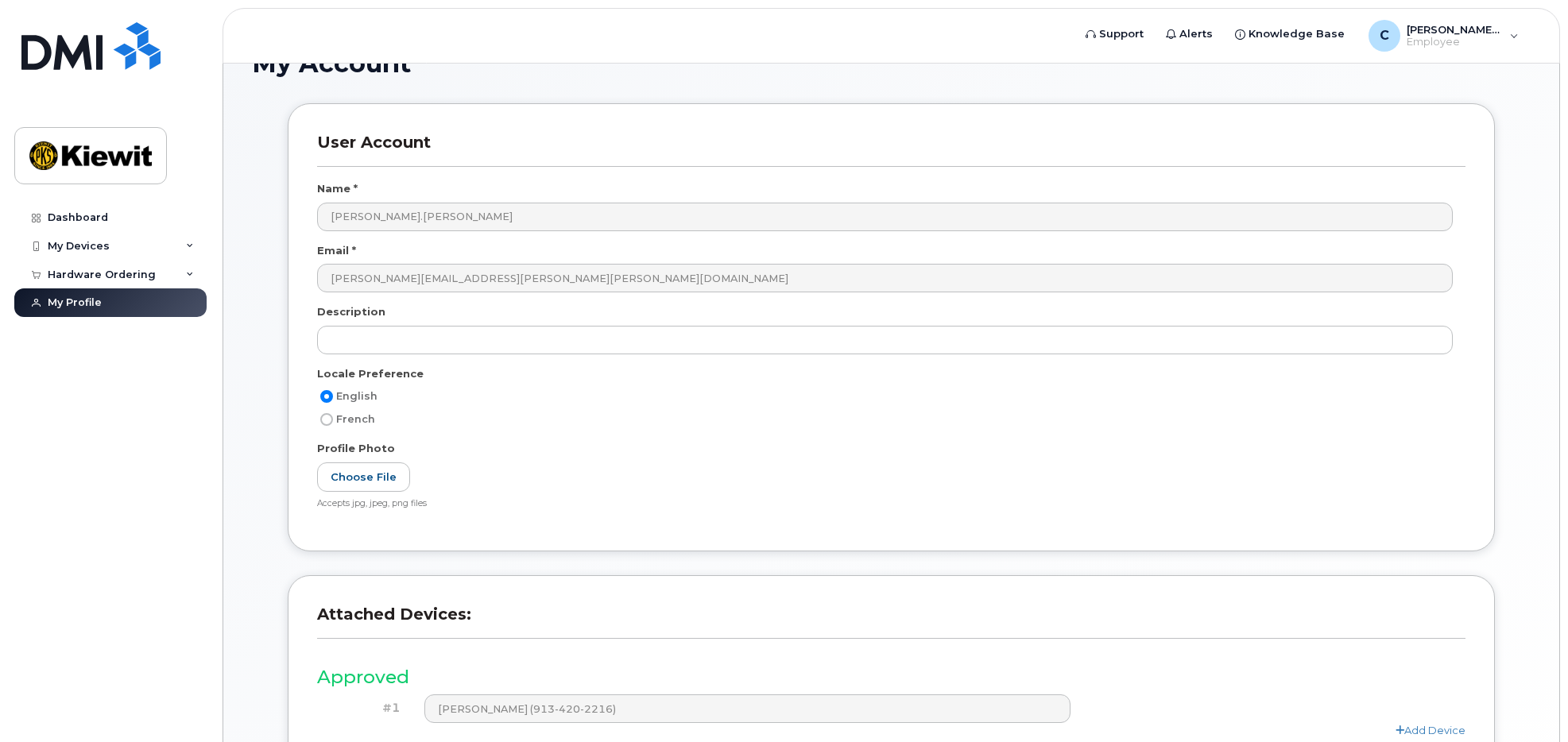
scroll to position [124, 0]
click at [116, 255] on div "My Devices" at bounding box center [110, 246] width 193 height 28
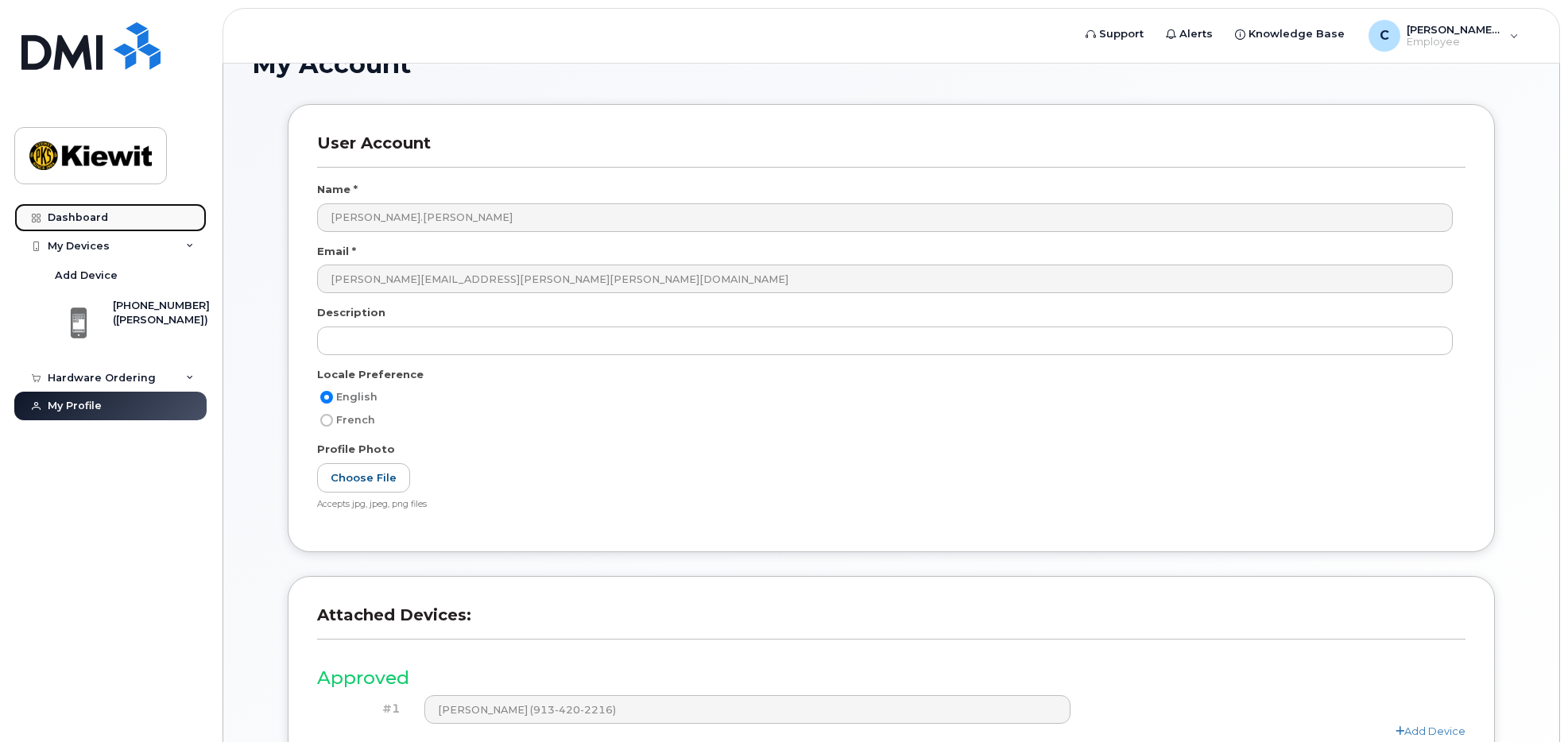
click at [104, 220] on div "Dashboard" at bounding box center [77, 218] width 60 height 13
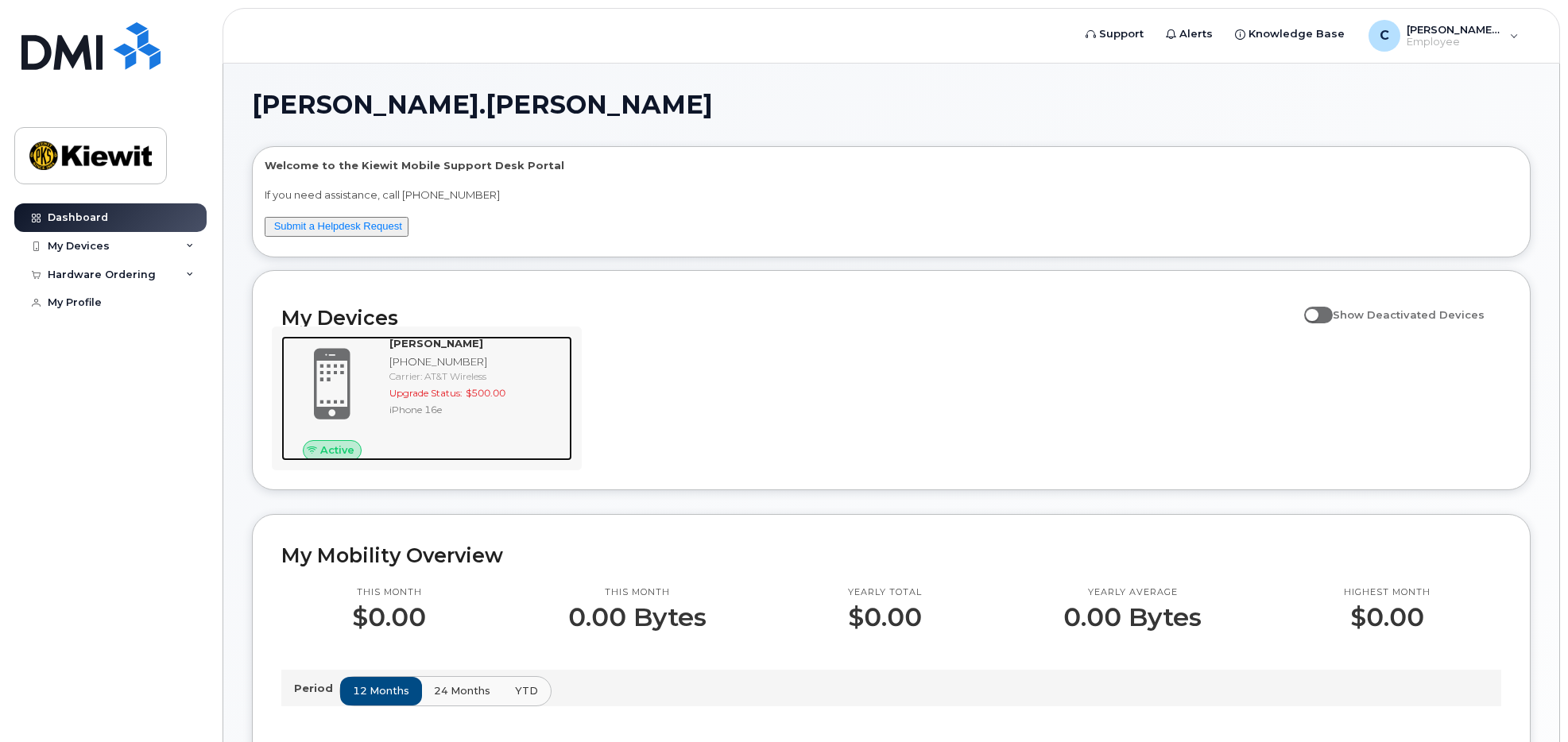
click at [530, 406] on div "iPhone 16e" at bounding box center [477, 409] width 177 height 14
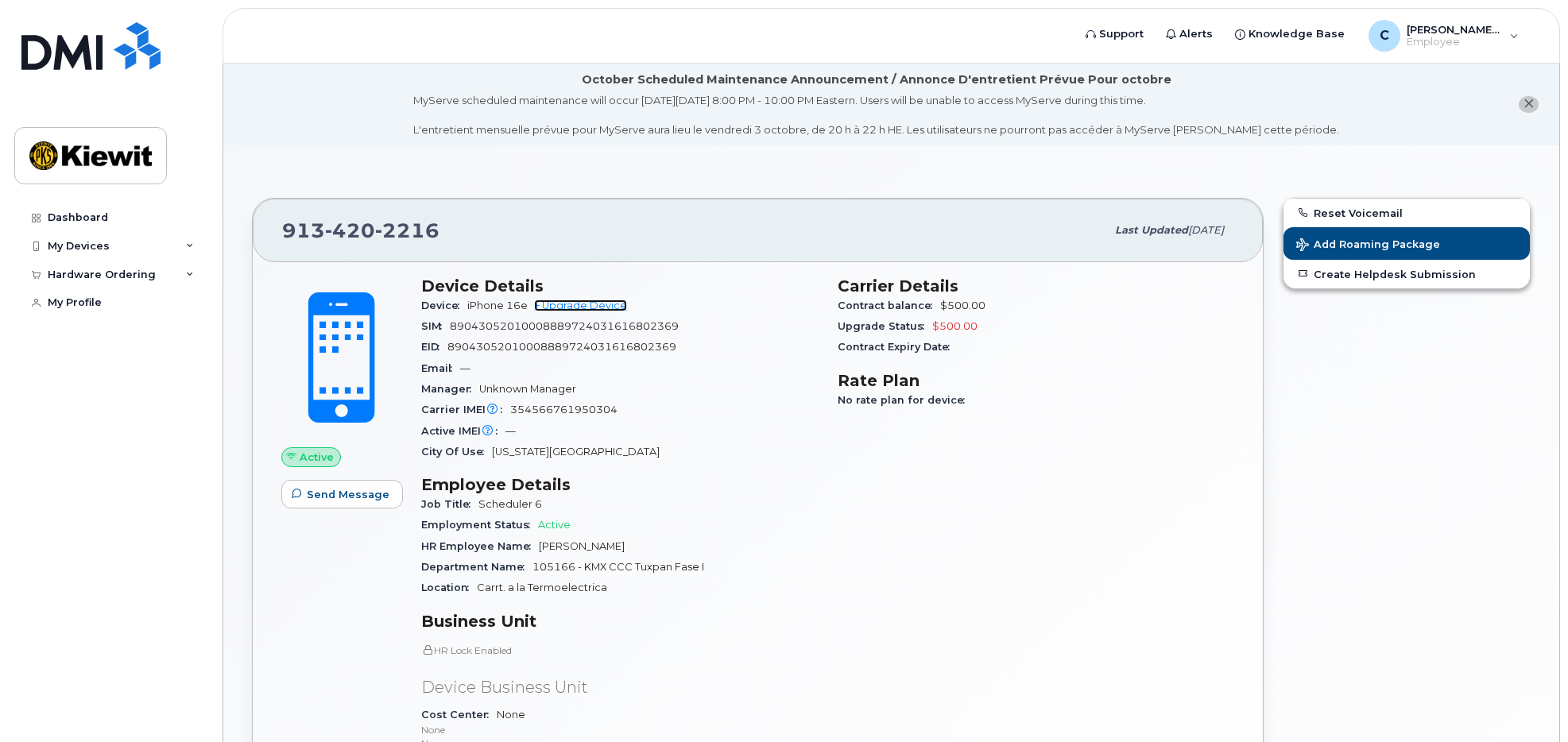
click at [572, 309] on link "+ Upgrade Device" at bounding box center [580, 305] width 93 height 12
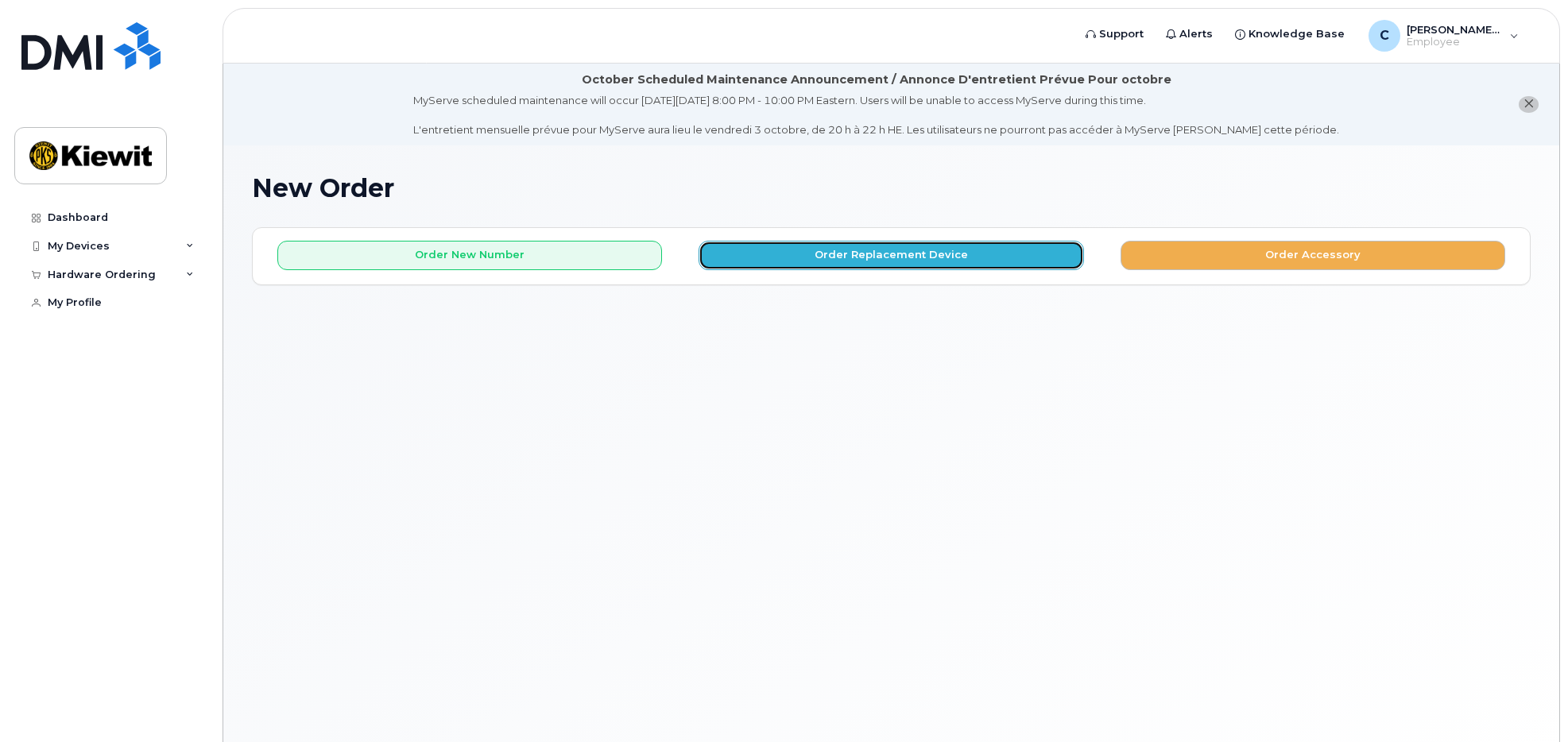
click at [929, 257] on button "Order Replacement Device" at bounding box center [891, 255] width 385 height 29
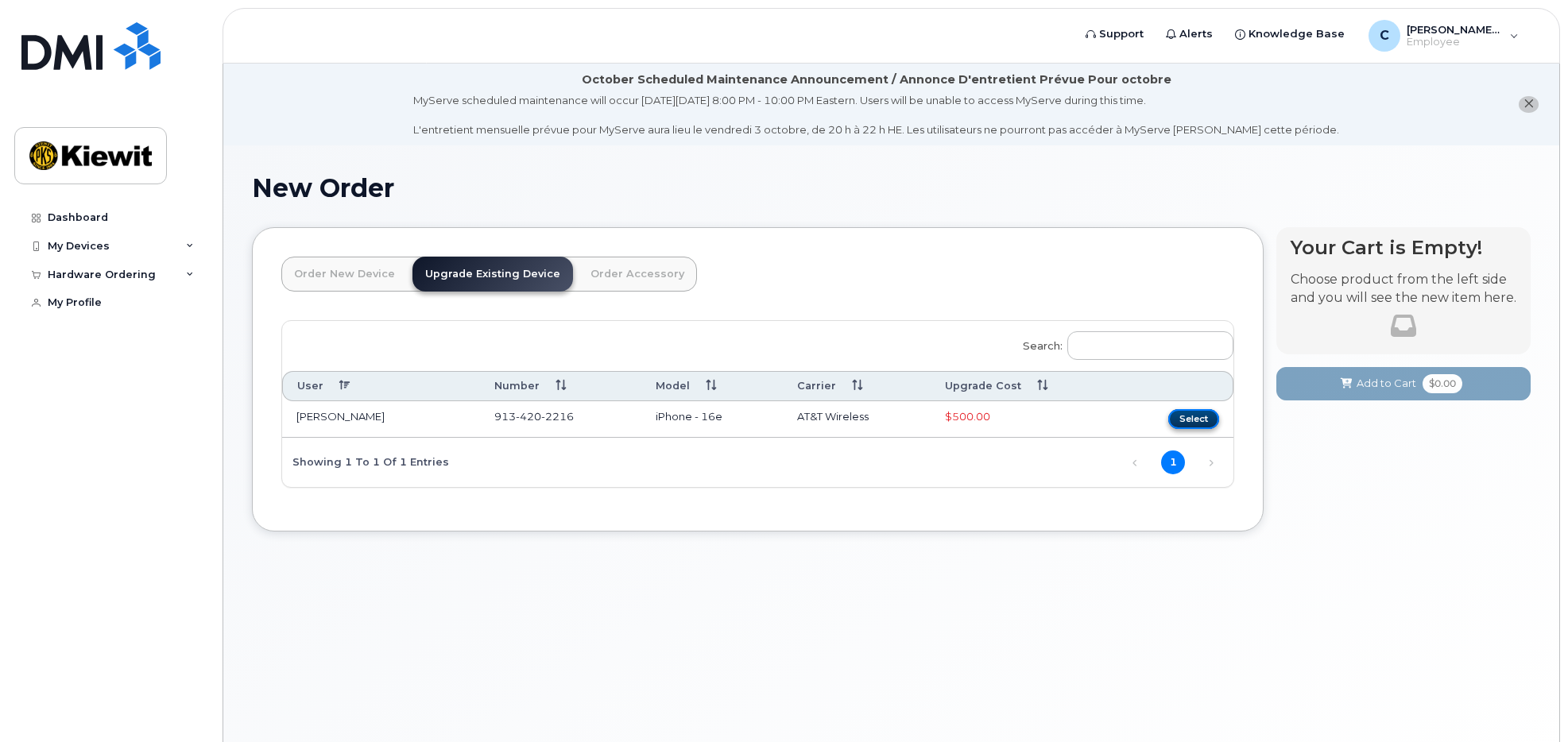
click at [1198, 421] on button "Select" at bounding box center [1193, 419] width 51 height 20
